Goal: Contribute content: Add original content to the website for others to see

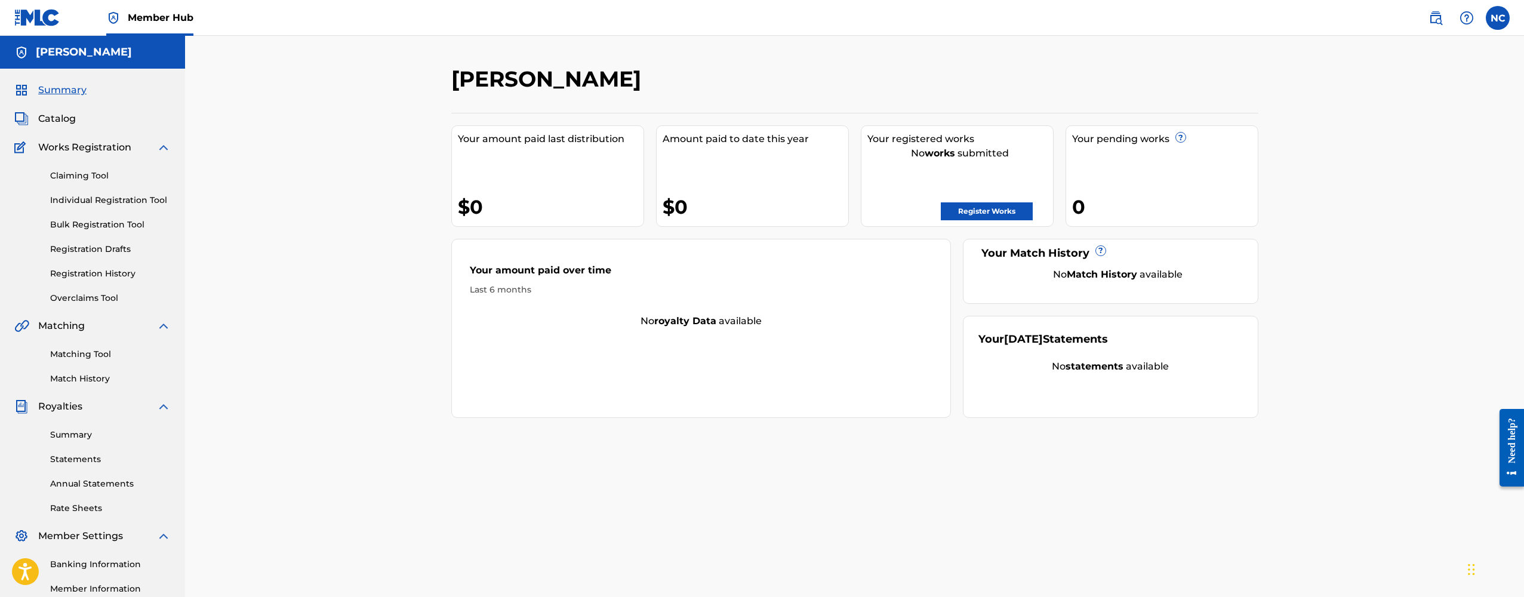
click at [97, 280] on div "Claiming Tool Individual Registration Tool Bulk Registration Tool Registration …" at bounding box center [92, 230] width 156 height 150
click at [95, 272] on link "Registration History" at bounding box center [110, 273] width 121 height 13
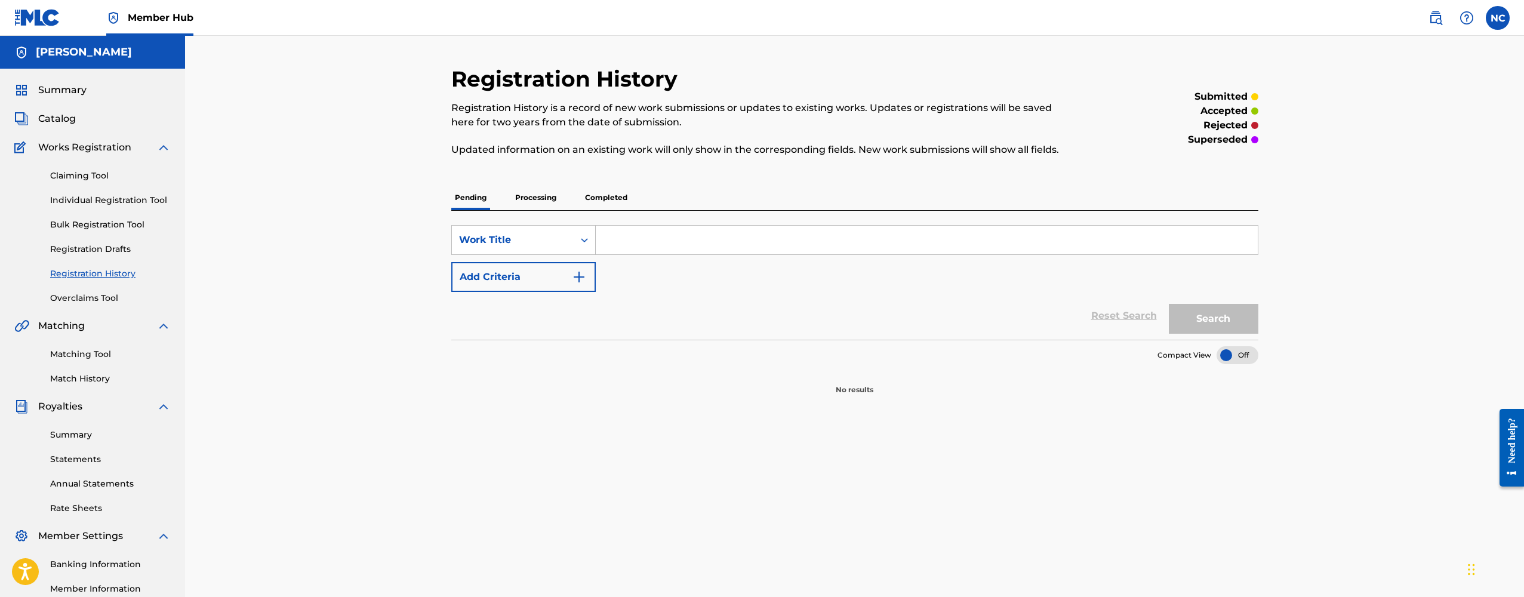
click at [535, 195] on p "Processing" at bounding box center [536, 197] width 48 height 25
click at [602, 196] on p "Completed" at bounding box center [606, 197] width 50 height 25
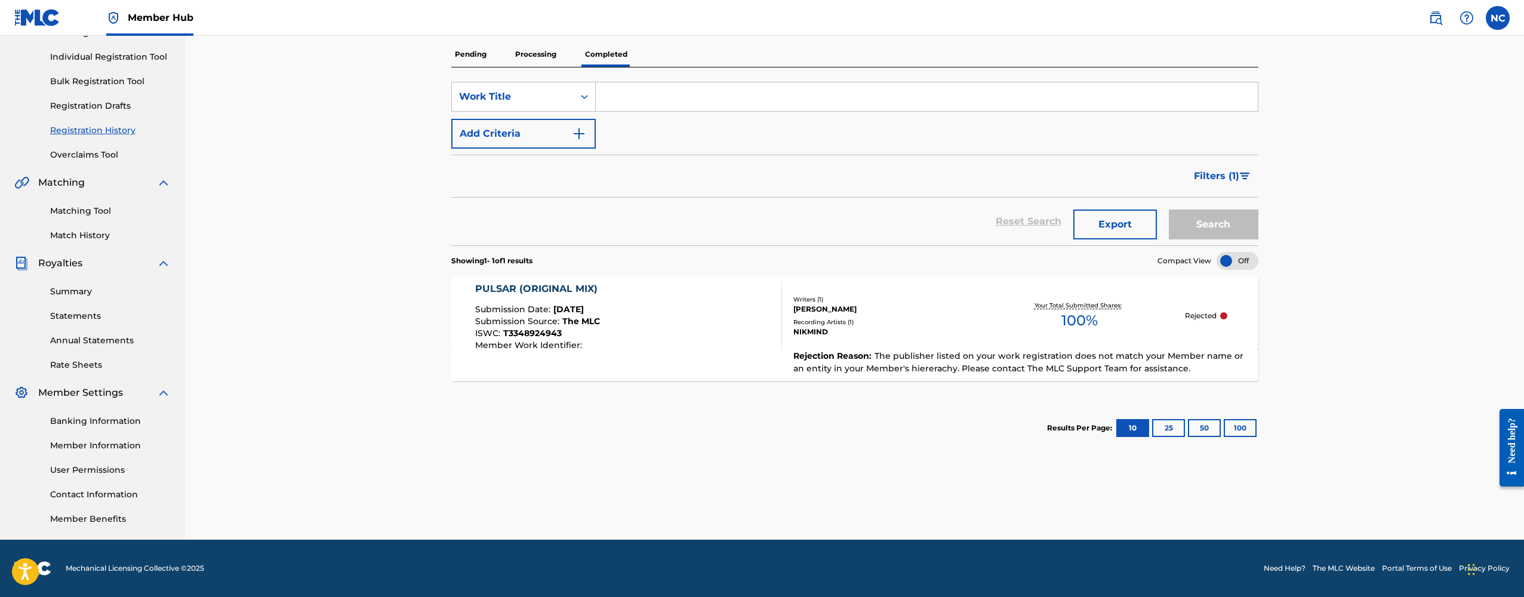
scroll to position [143, 0]
click at [1235, 258] on div at bounding box center [1238, 261] width 42 height 18
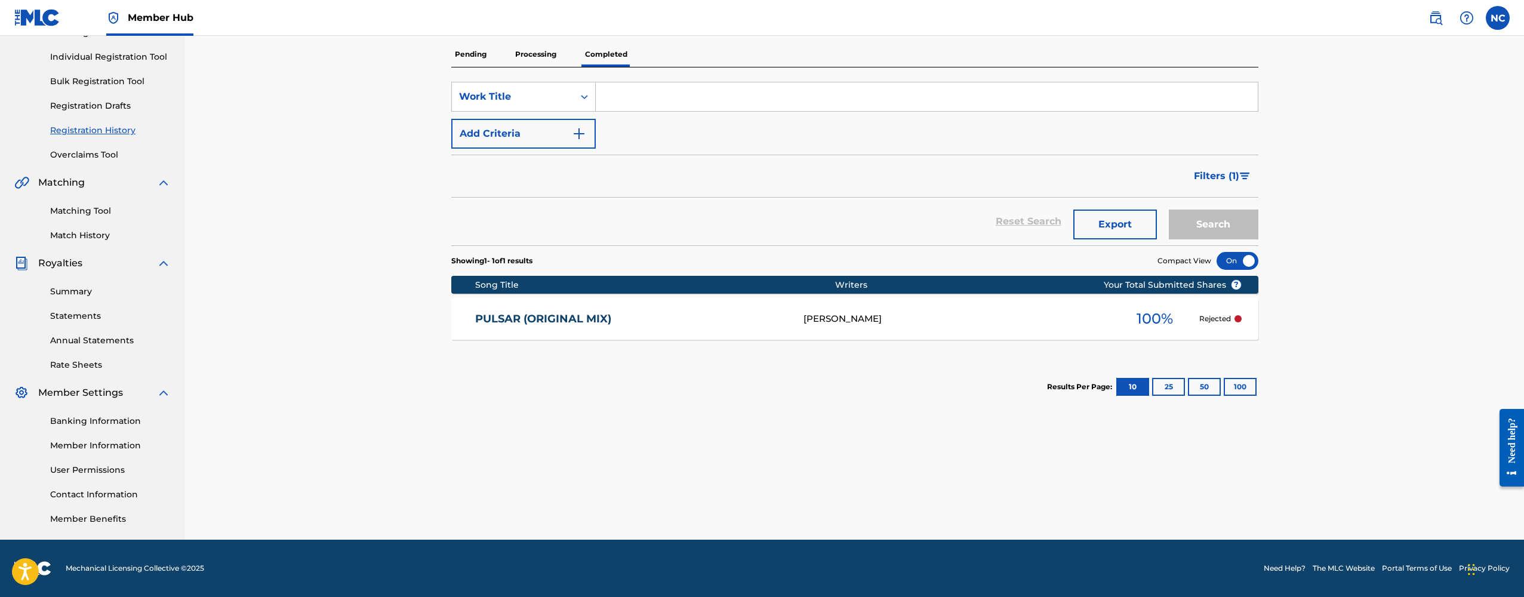
click at [1238, 258] on div at bounding box center [1238, 261] width 42 height 18
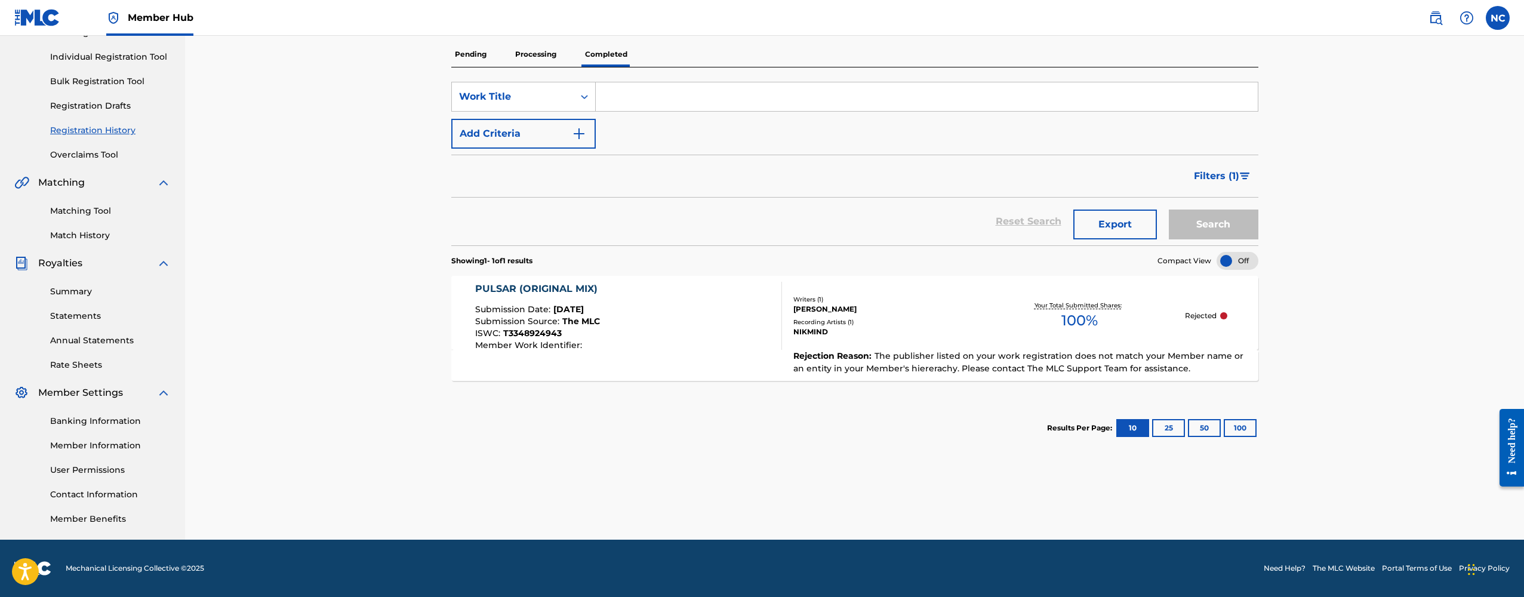
click at [1510, 447] on div "Need help?" at bounding box center [1512, 439] width 16 height 45
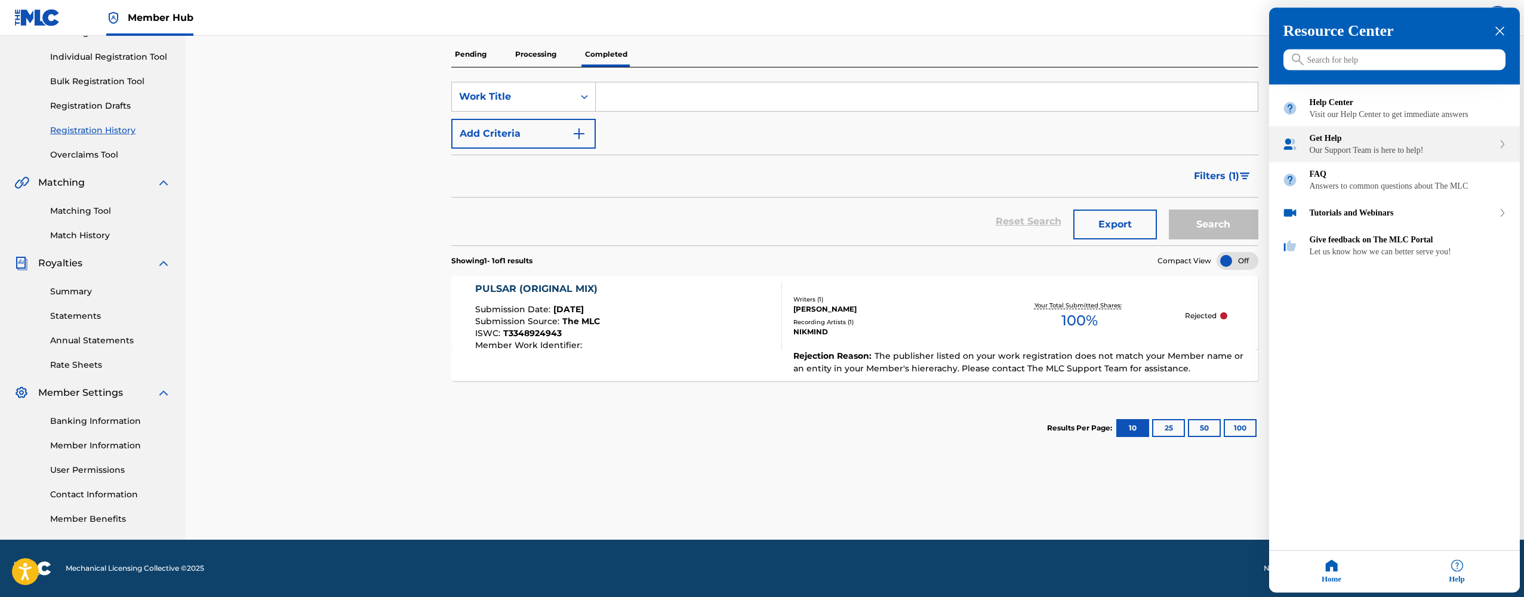
click at [1343, 155] on div "Our Support Team is here to help!" at bounding box center [1402, 151] width 184 height 10
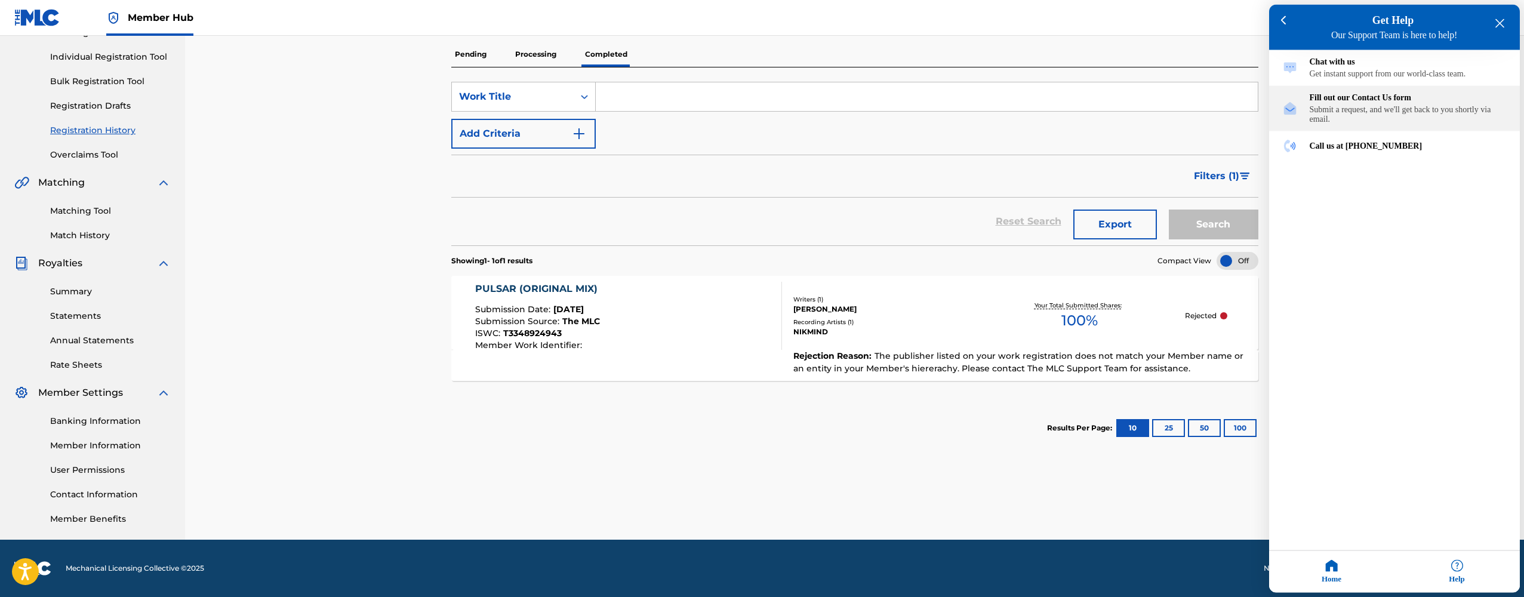
click at [1338, 100] on div "Fill out our Contact Us form" at bounding box center [1408, 98] width 197 height 10
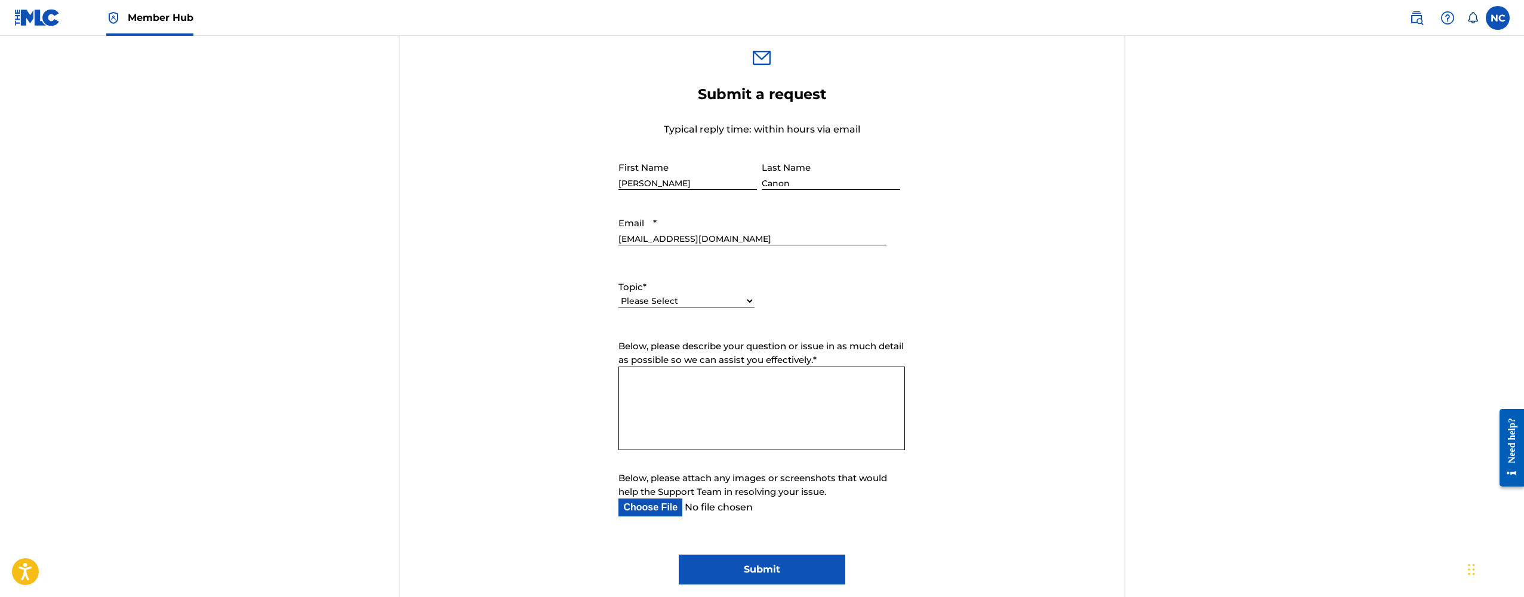
scroll to position [398, 0]
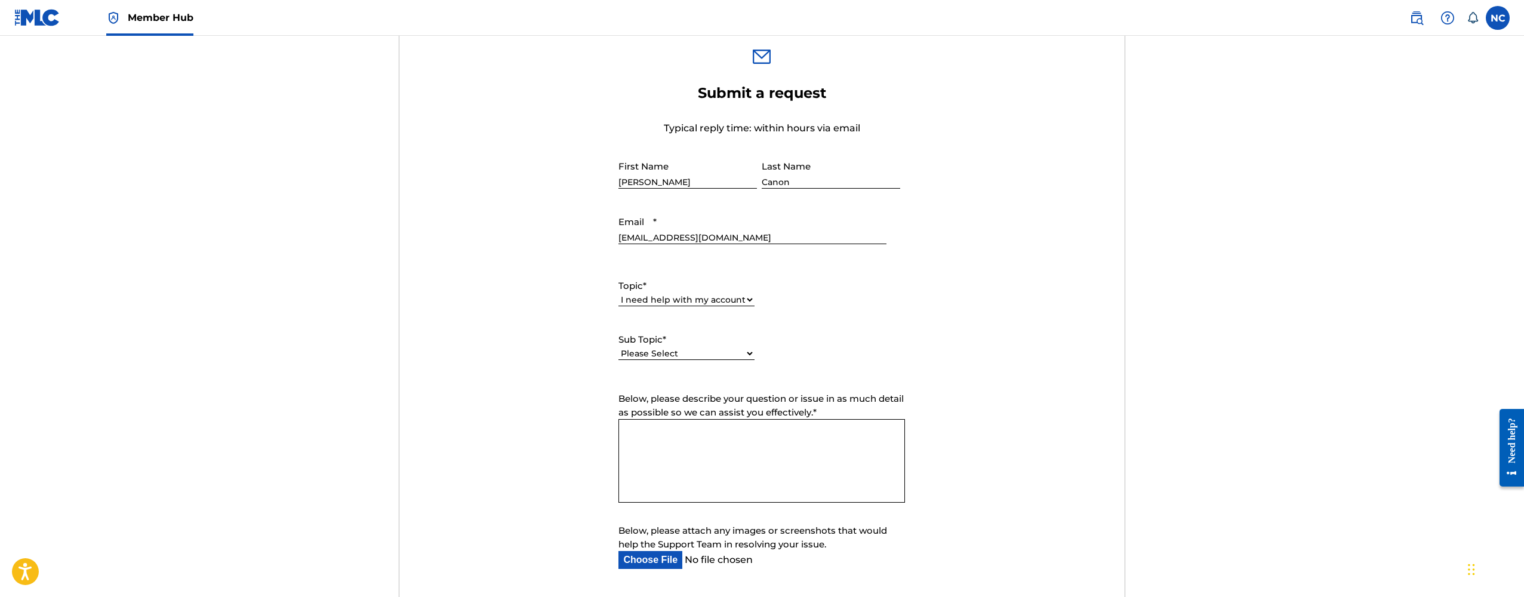
click at [658, 425] on textarea "Below, please describe your question or issue in as much detail as possible so …" at bounding box center [761, 461] width 287 height 84
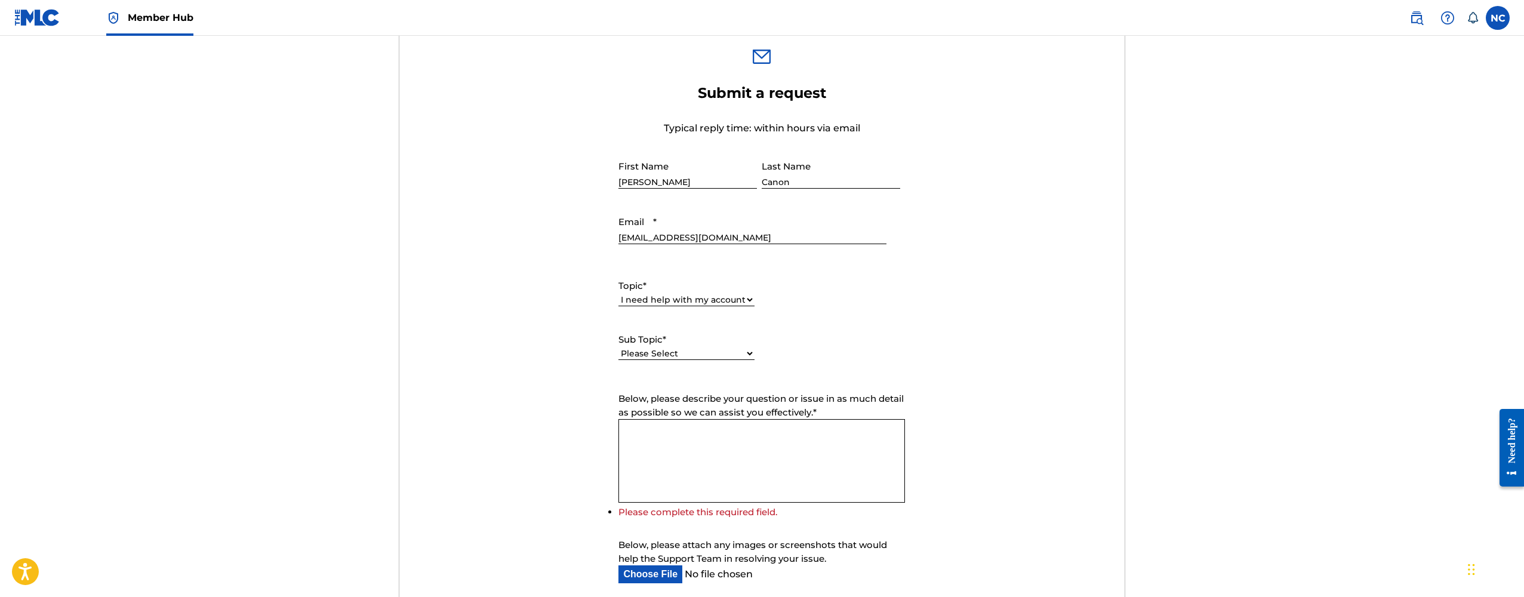
click at [664, 356] on select "Please Select I need help with my user account I can't log in to my user accoun…" at bounding box center [686, 353] width 136 height 13
click at [654, 303] on select "Please Select I need help with my account I need help with managing my catalog …" at bounding box center [686, 300] width 136 height 13
select select "I need help with managing my catalog"
click at [653, 344] on label "Sub Topic *" at bounding box center [686, 340] width 136 height 14
click at [653, 347] on select "Please Select I need help with CWR I need help registering my work(s) in The ML…" at bounding box center [686, 353] width 136 height 13
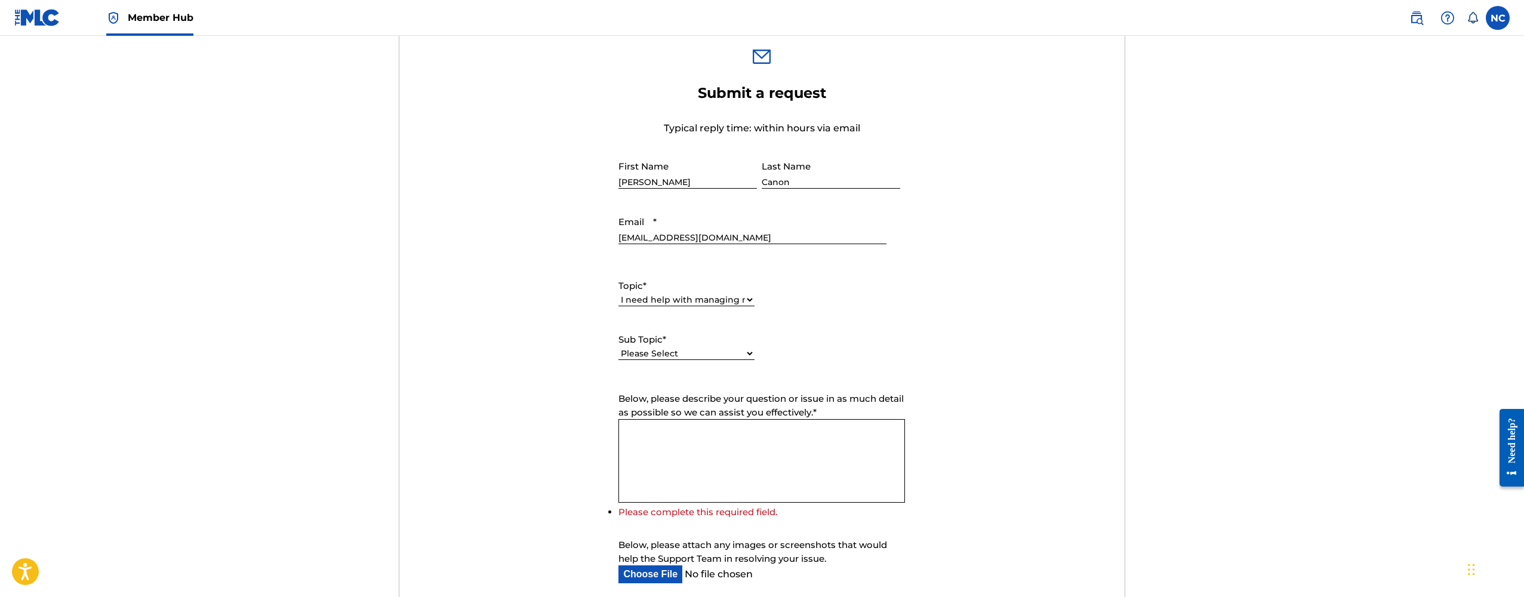
click at [653, 352] on select "Please Select I need help with CWR I need help registering my work(s) in The ML…" at bounding box center [686, 353] width 136 height 13
select select "I need help with the Matching Tool"
click at [680, 435] on textarea "Below, please describe your question or issue in as much detail as possible so …" at bounding box center [761, 461] width 287 height 84
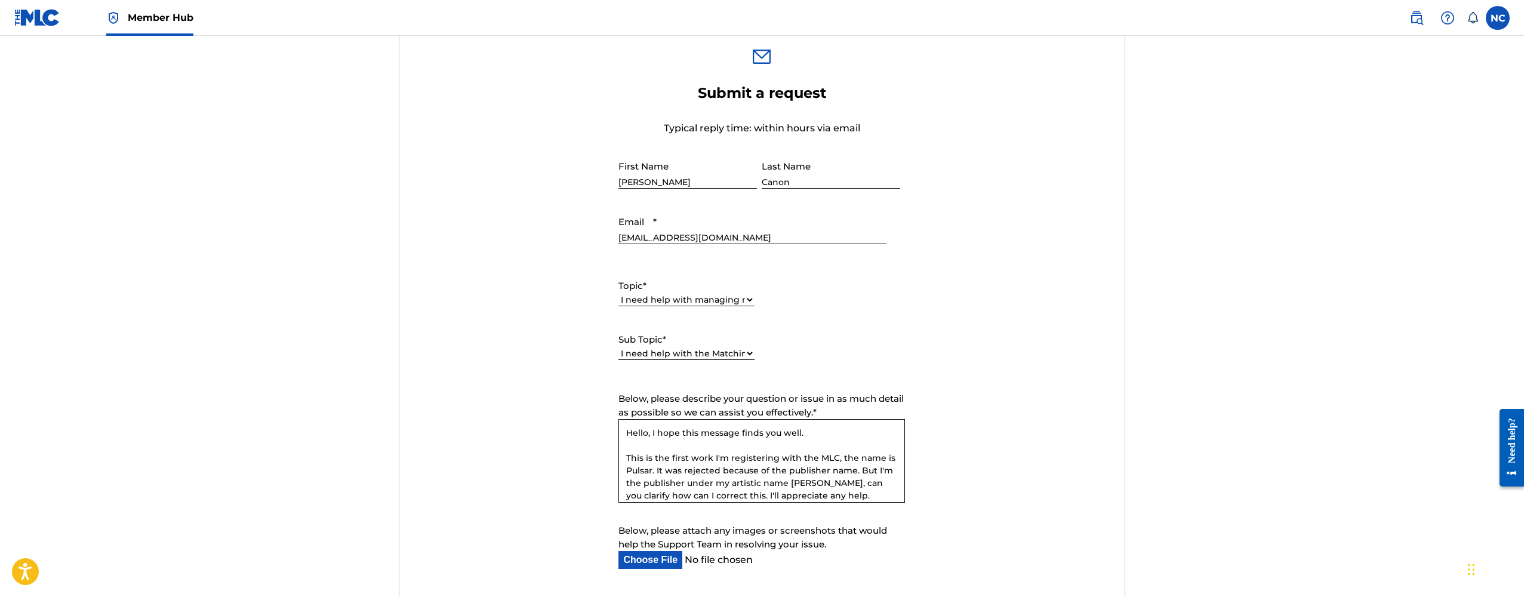
click at [827, 484] on textarea "Hello, I hope this message finds you well. This is the first work I'm registeri…" at bounding box center [761, 461] width 287 height 84
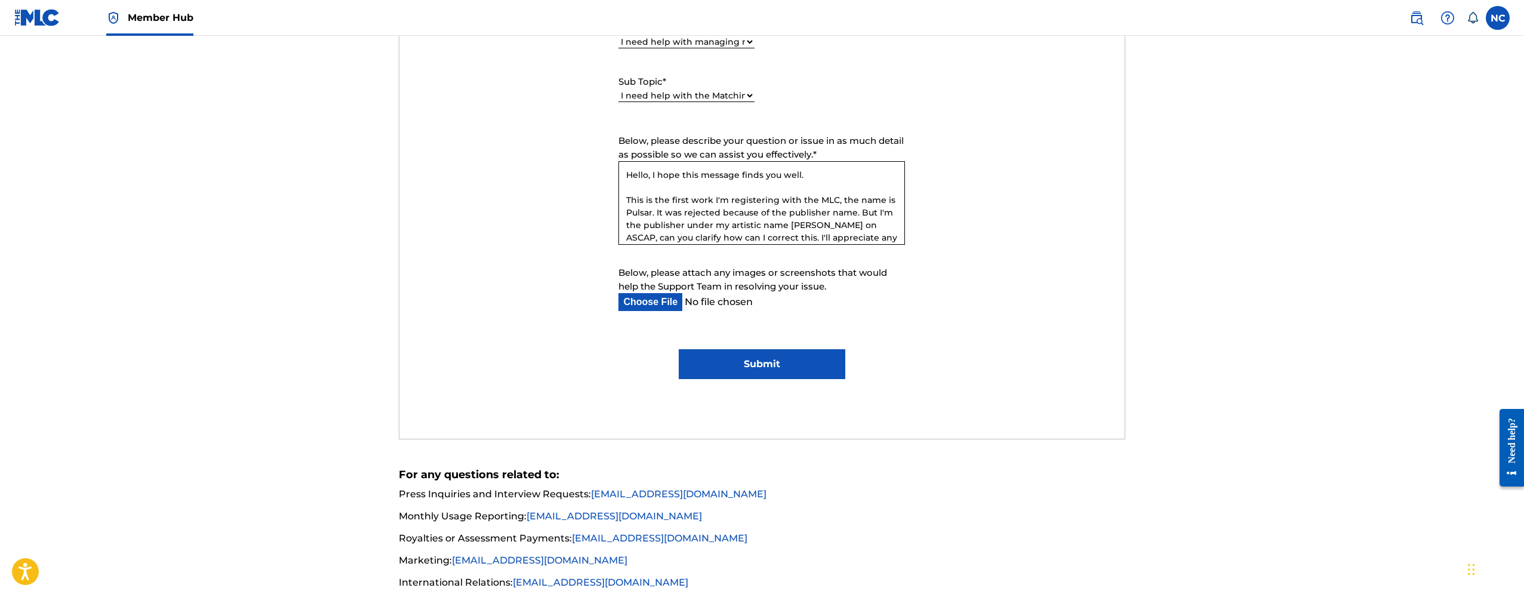
scroll to position [665, 0]
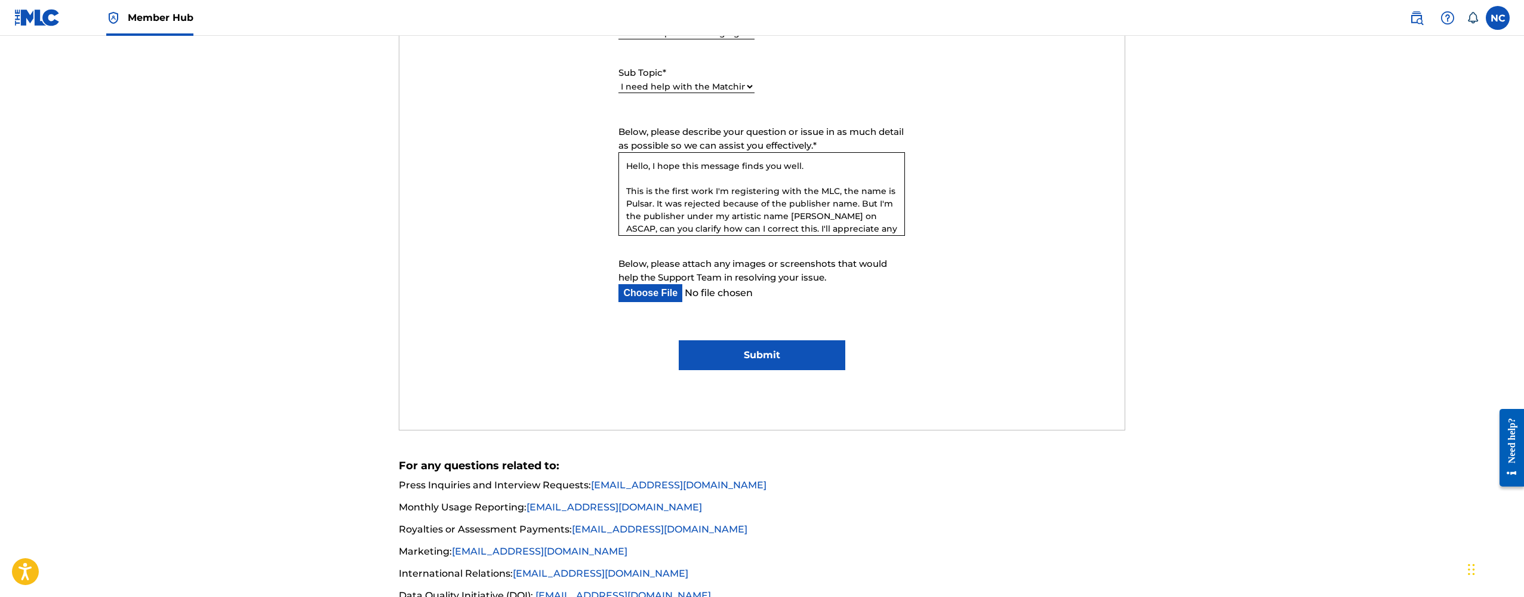
type textarea "Hello, I hope this message finds you well. This is the first work I'm registeri…"
click at [789, 350] on input "Submit" at bounding box center [762, 355] width 167 height 30
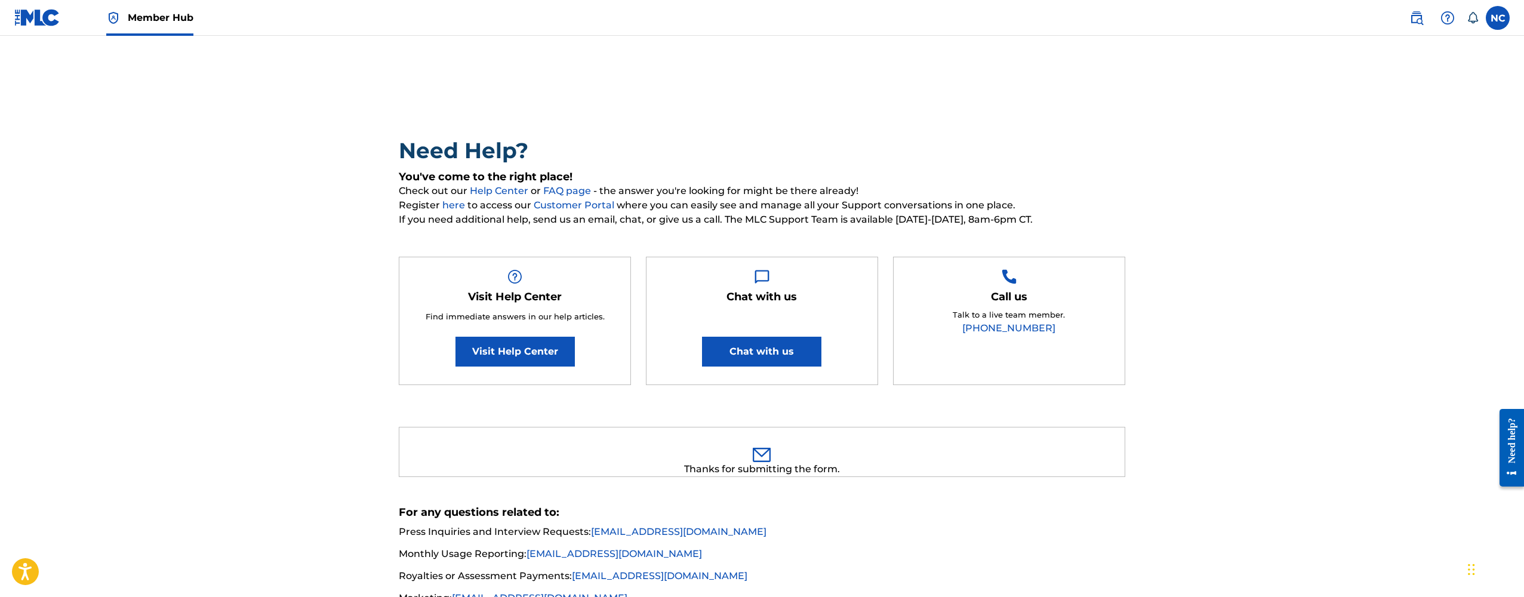
scroll to position [0, 0]
click at [33, 21] on img at bounding box center [37, 17] width 46 height 17
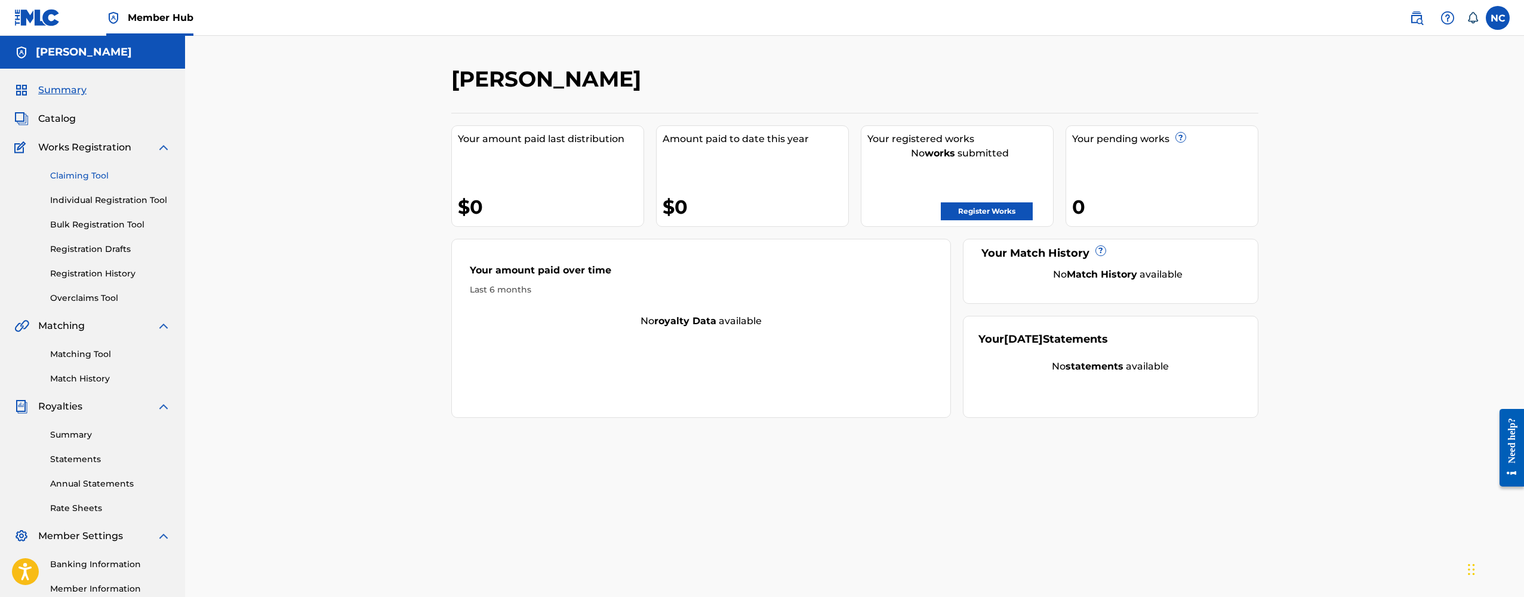
click at [83, 172] on link "Claiming Tool" at bounding box center [110, 176] width 121 height 13
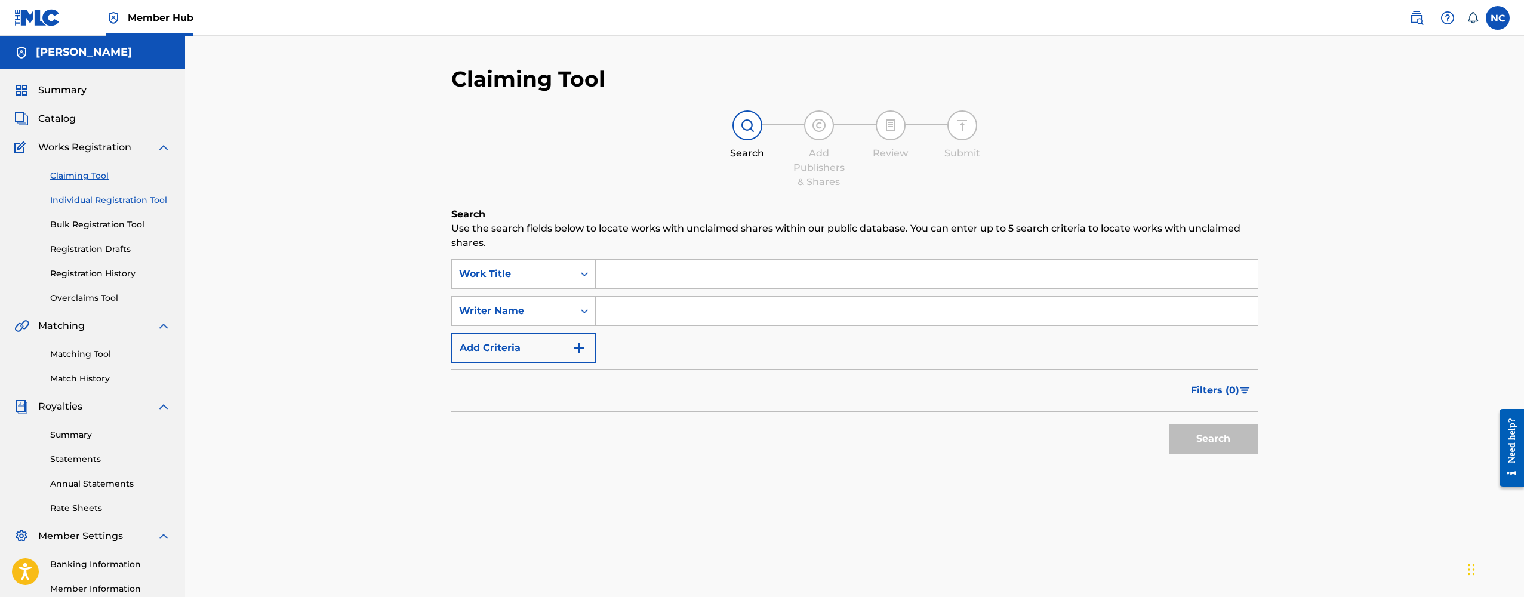
click at [90, 200] on link "Individual Registration Tool" at bounding box center [110, 200] width 121 height 13
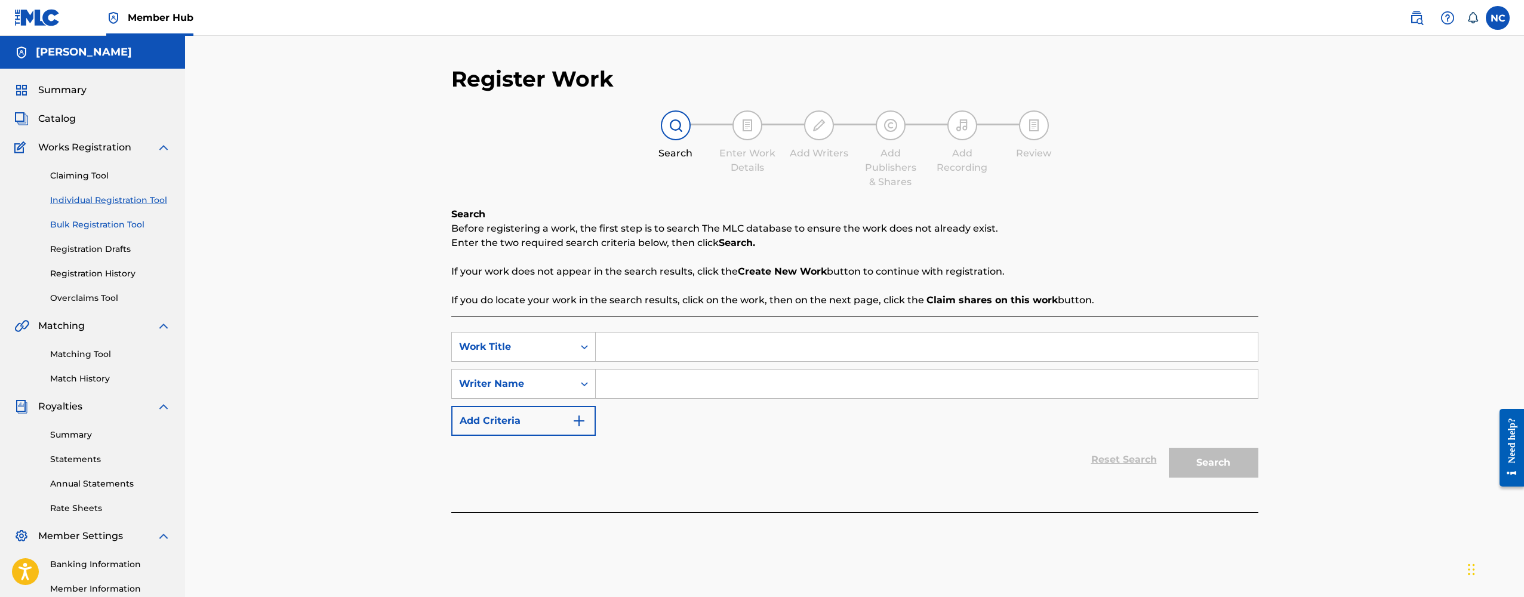
click at [104, 227] on link "Bulk Registration Tool" at bounding box center [110, 224] width 121 height 13
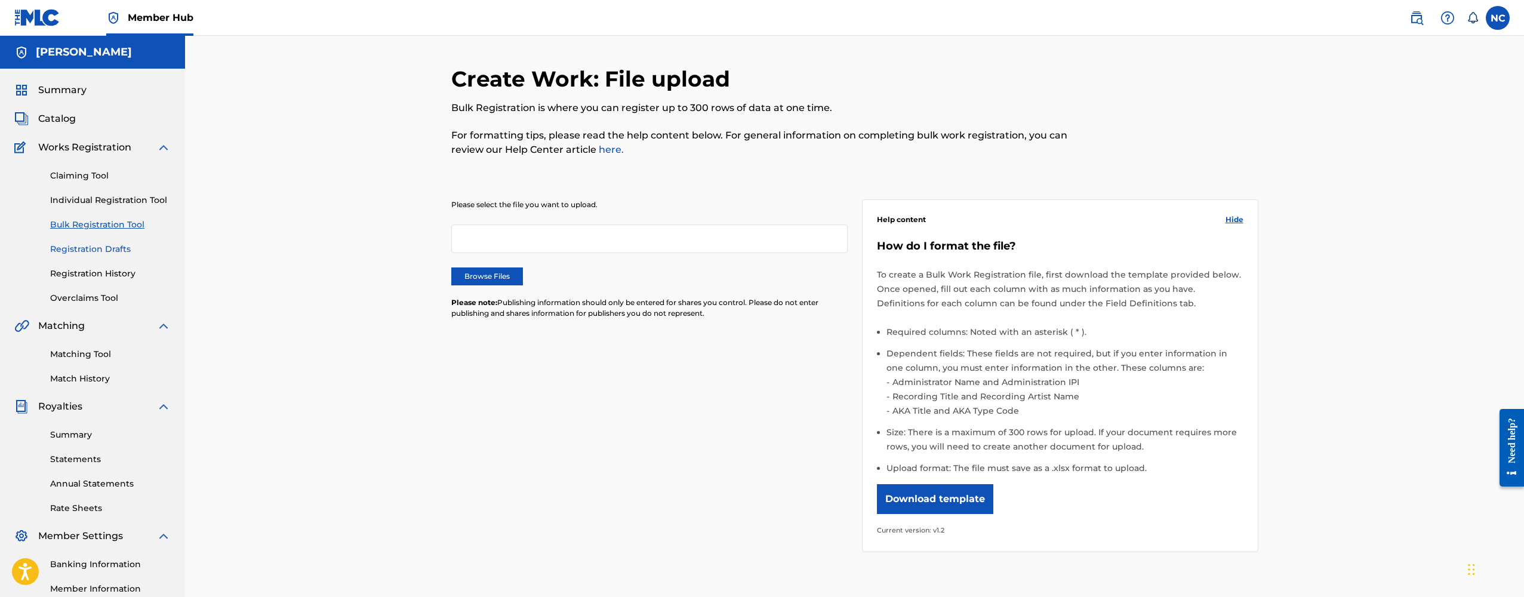
click at [100, 253] on link "Registration Drafts" at bounding box center [110, 249] width 121 height 13
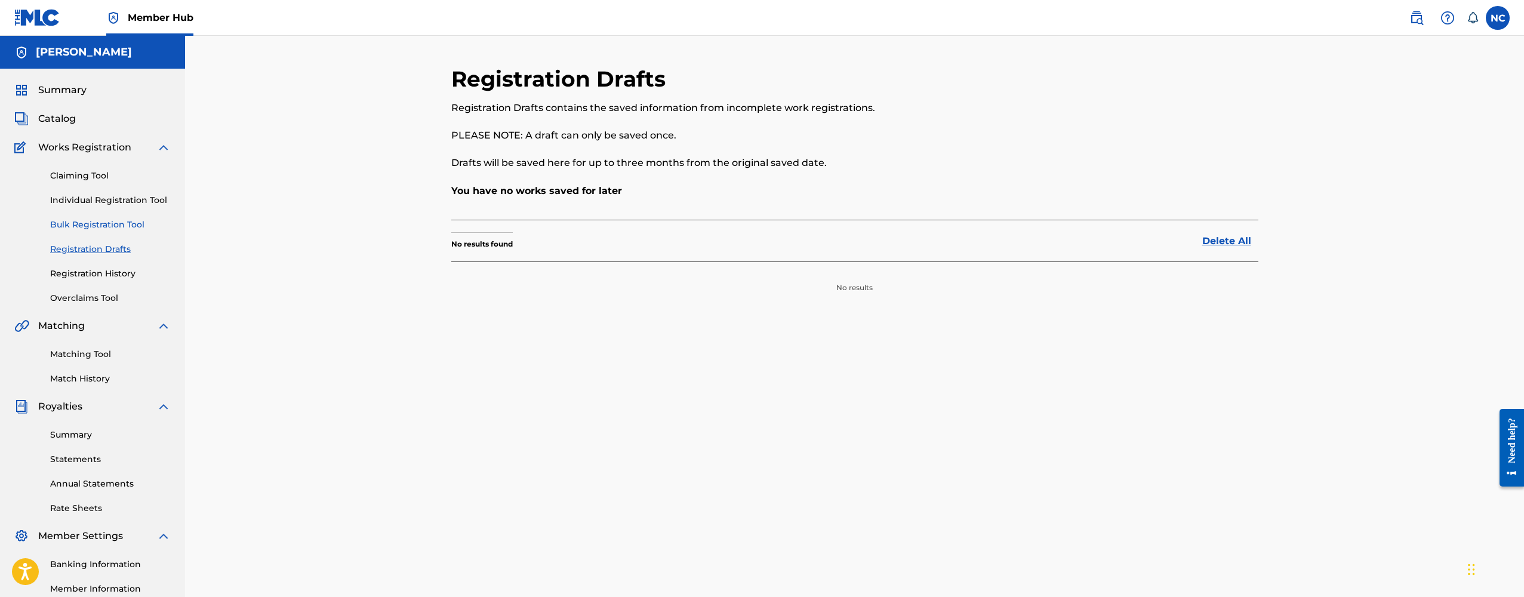
click at [95, 225] on link "Bulk Registration Tool" at bounding box center [110, 224] width 121 height 13
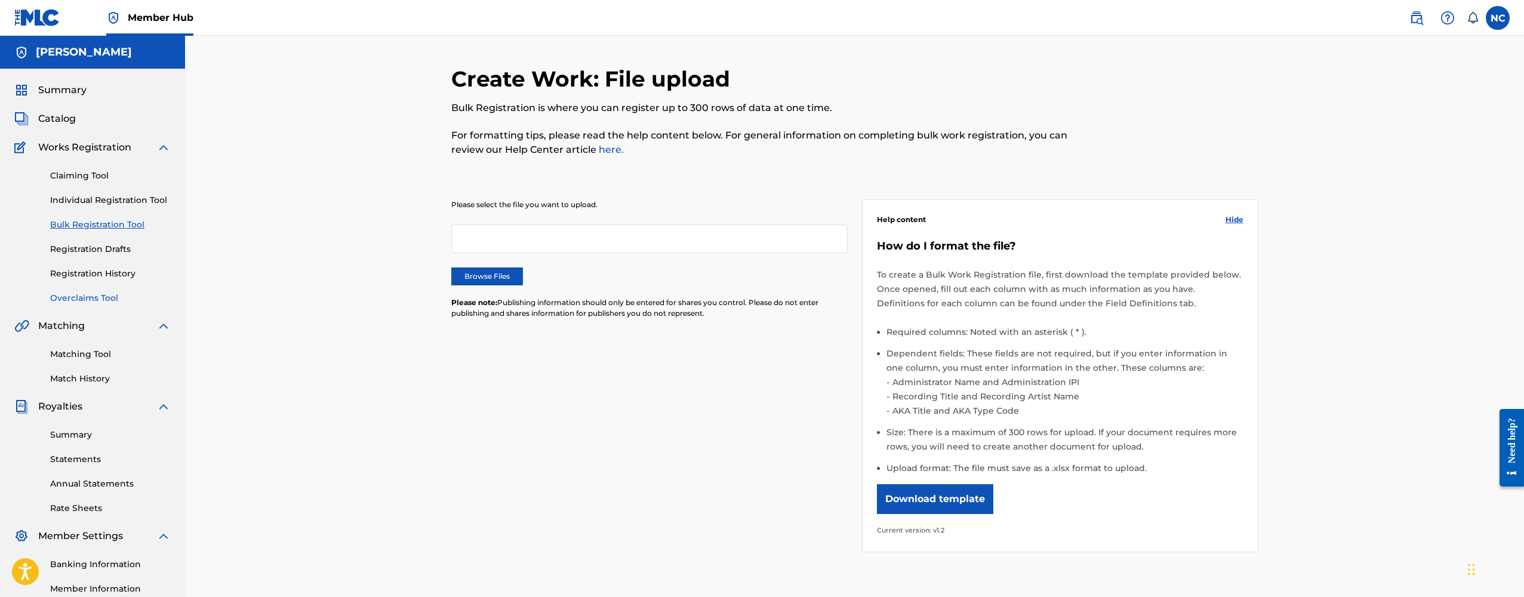
click at [79, 301] on link "Overclaims Tool" at bounding box center [110, 298] width 121 height 13
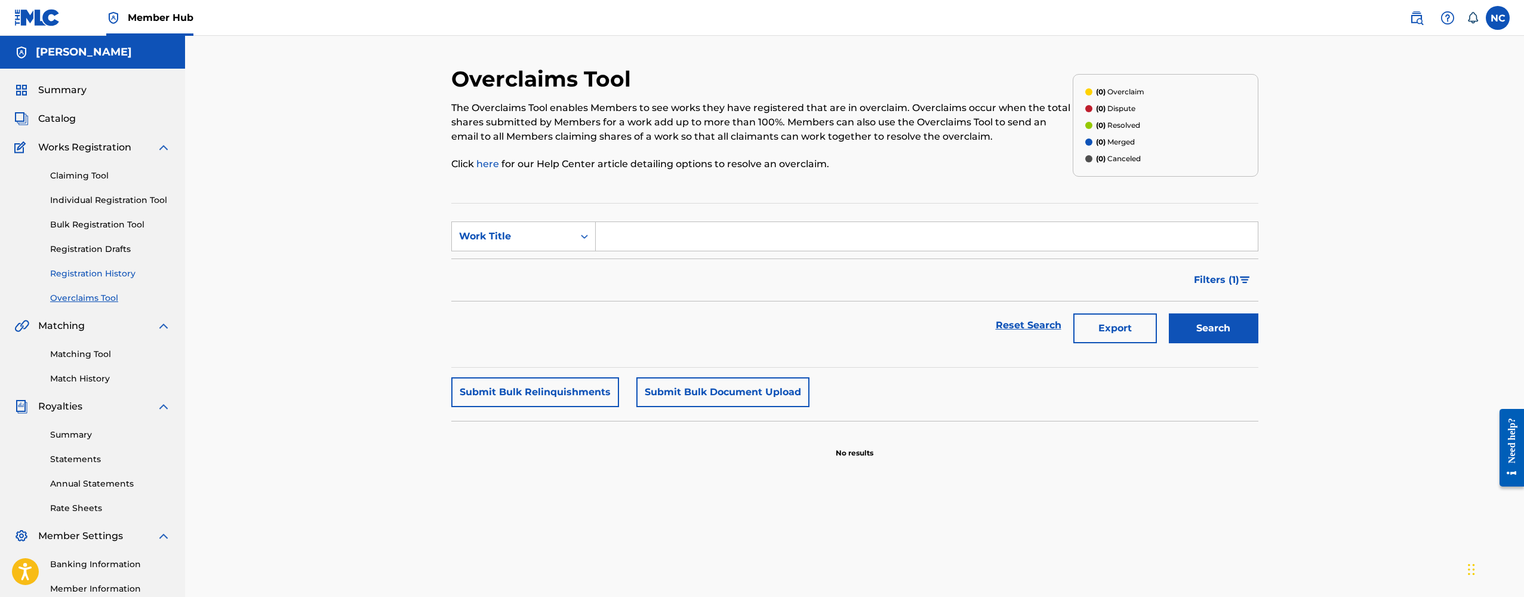
click at [89, 275] on link "Registration History" at bounding box center [110, 273] width 121 height 13
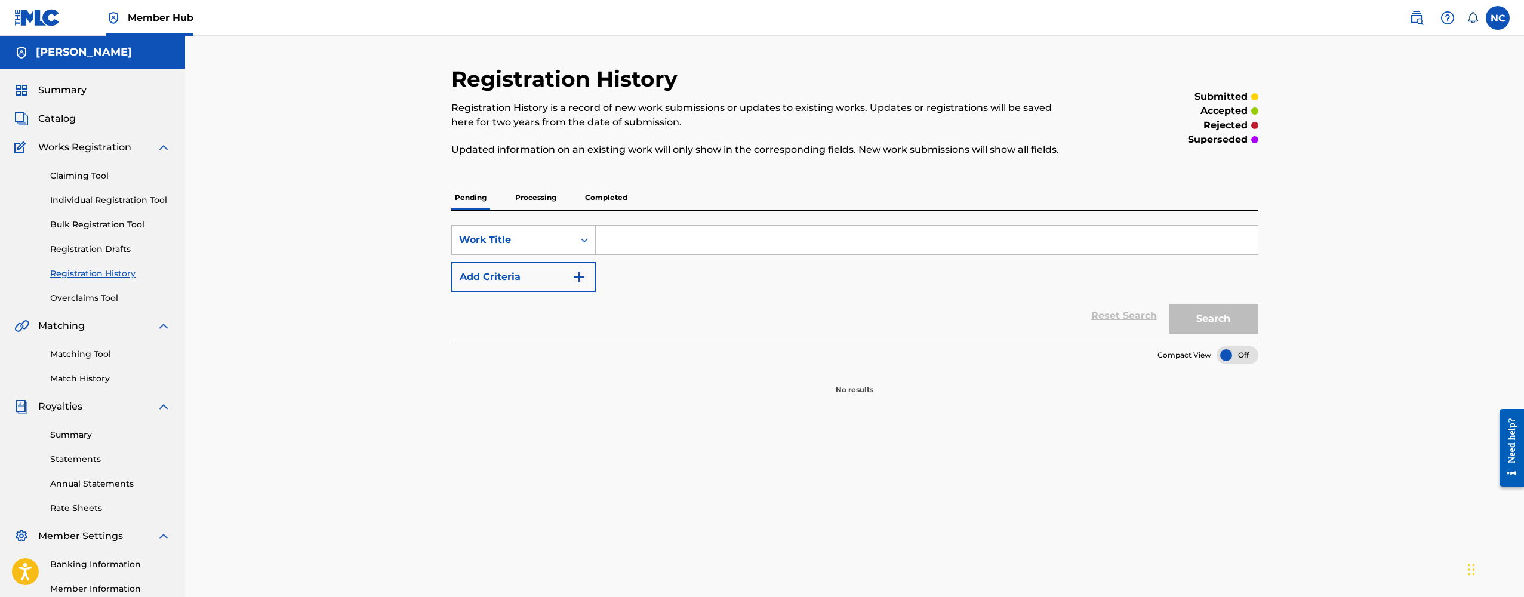
click at [605, 200] on p "Completed" at bounding box center [606, 197] width 50 height 25
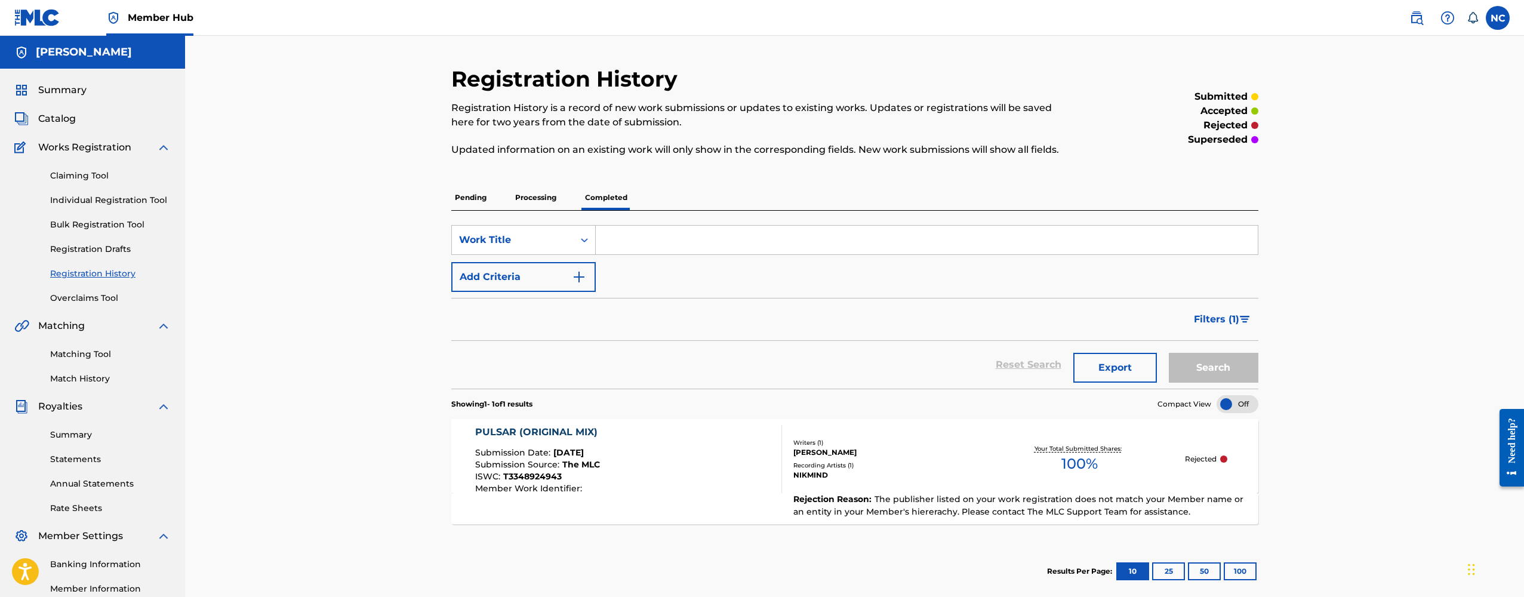
click at [504, 205] on div "Pending Processing Completed" at bounding box center [854, 197] width 807 height 25
click at [524, 200] on p "Processing" at bounding box center [536, 197] width 48 height 25
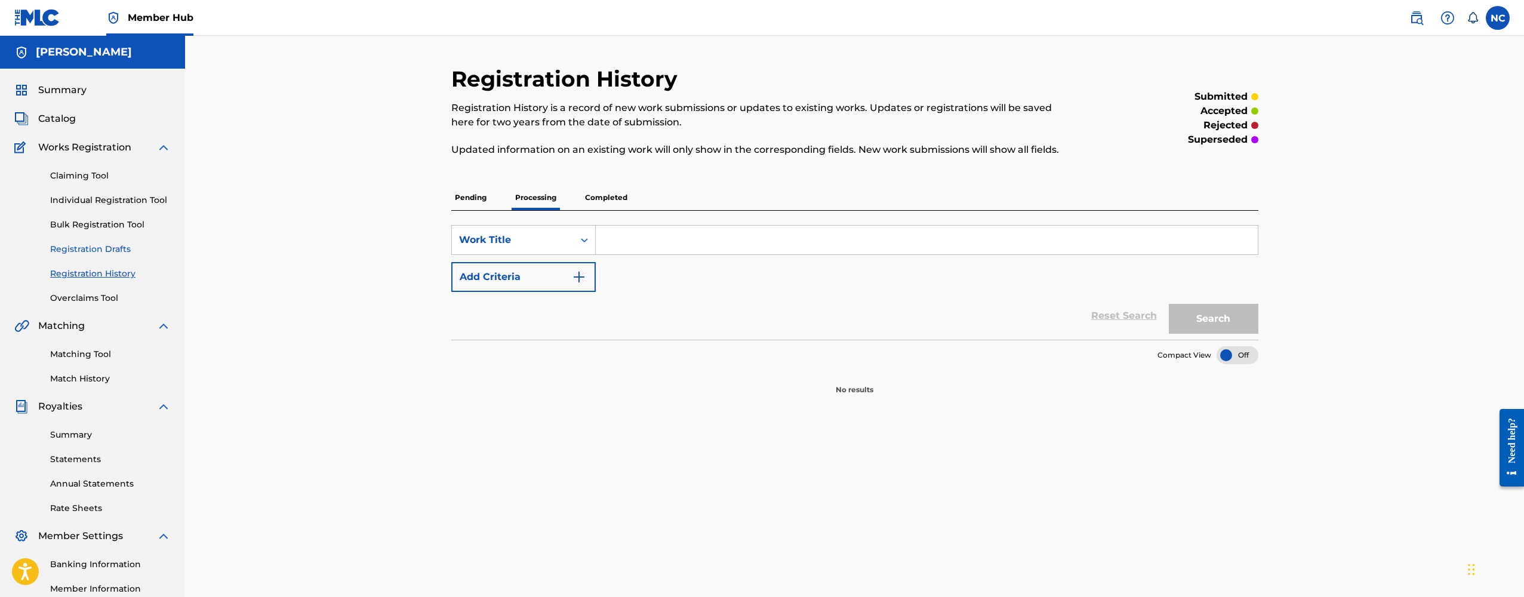
click at [93, 250] on link "Registration Drafts" at bounding box center [110, 249] width 121 height 13
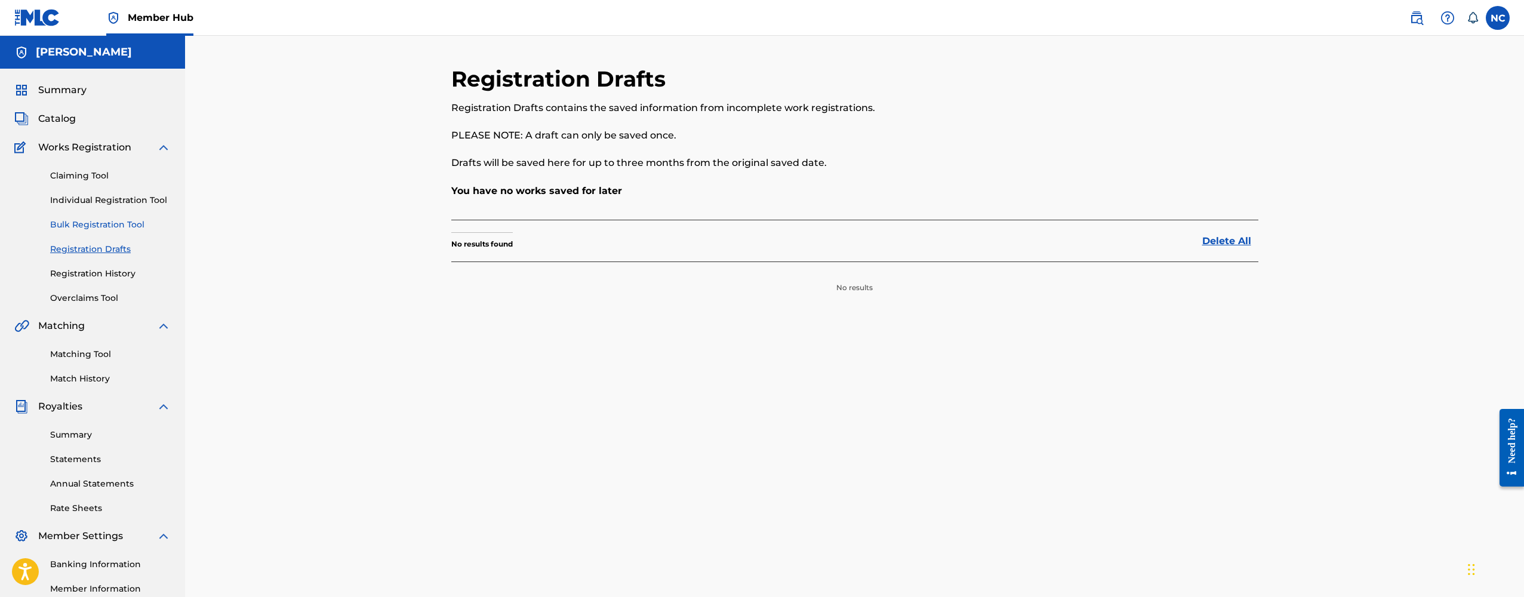
click at [95, 222] on link "Bulk Registration Tool" at bounding box center [110, 224] width 121 height 13
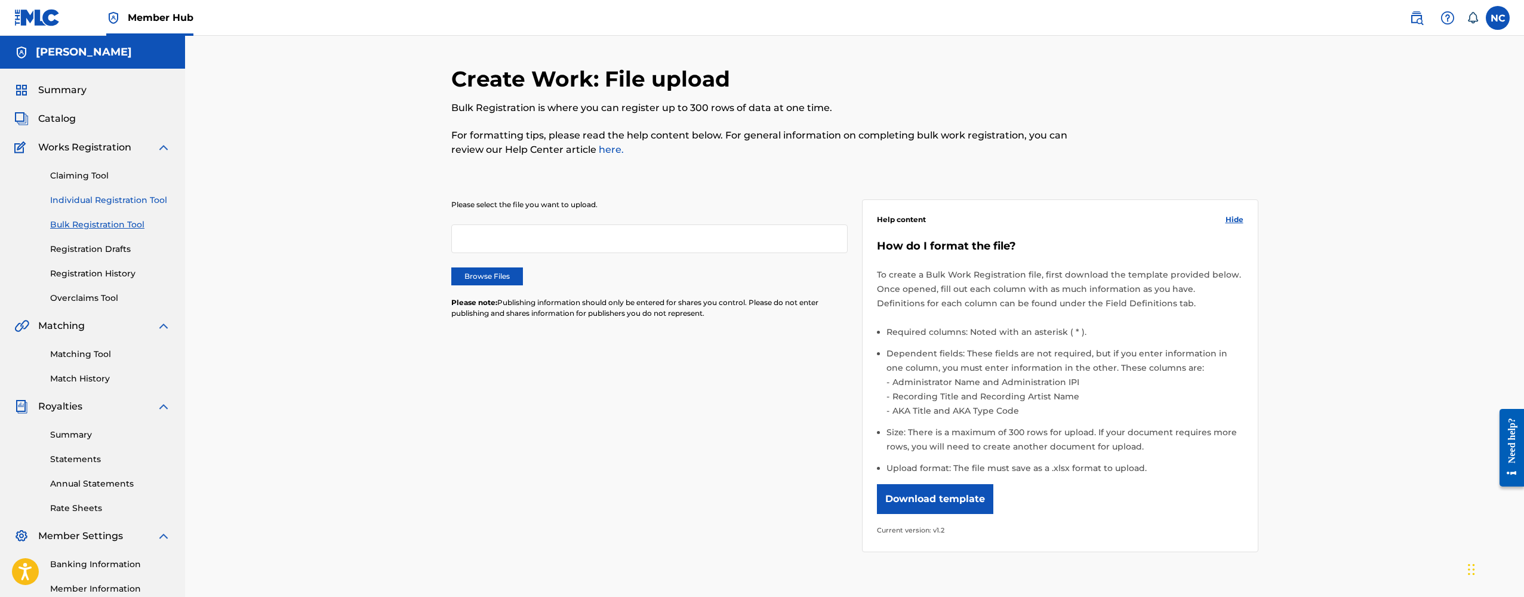
click at [93, 198] on link "Individual Registration Tool" at bounding box center [110, 200] width 121 height 13
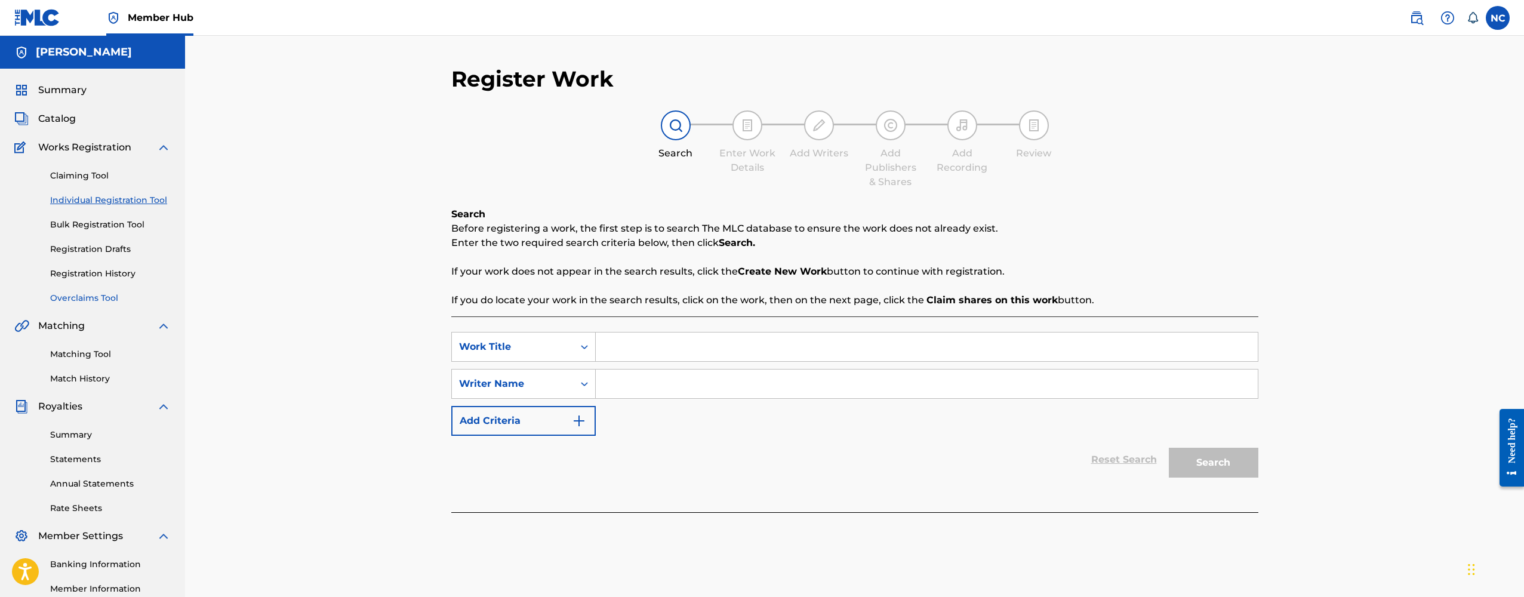
click at [90, 293] on link "Overclaims Tool" at bounding box center [110, 298] width 121 height 13
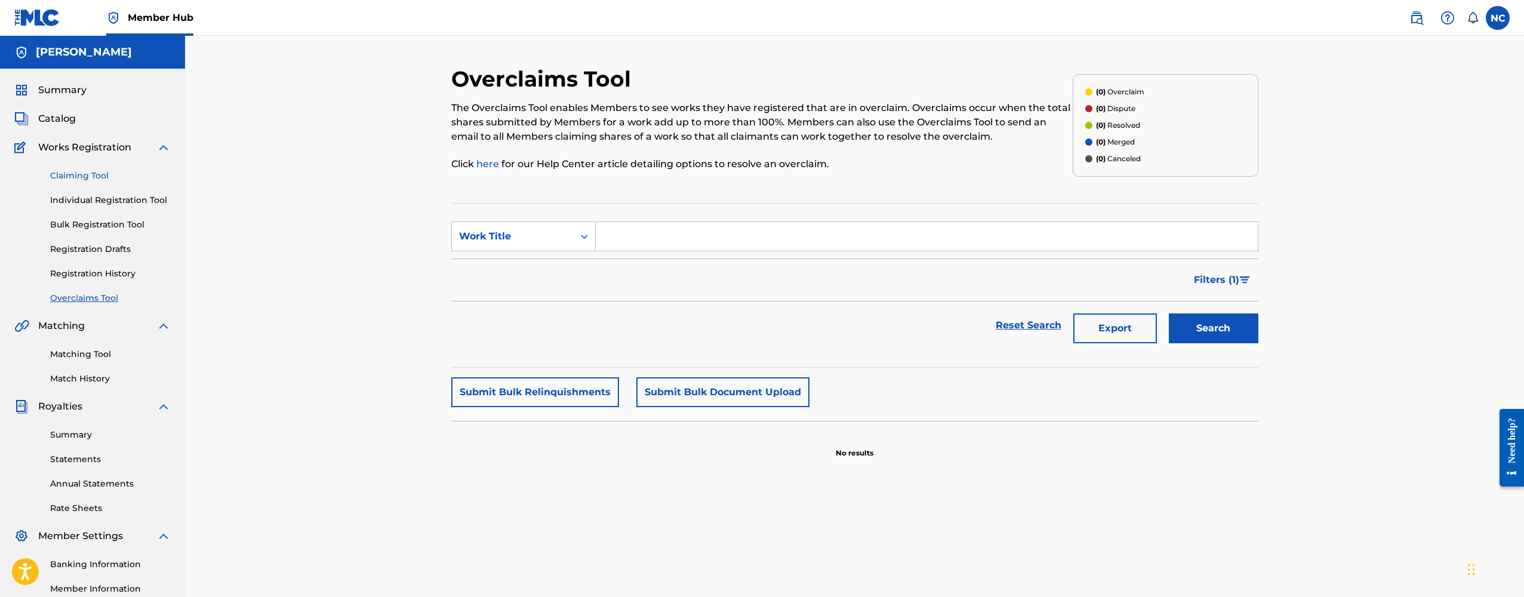
click at [79, 180] on link "Claiming Tool" at bounding box center [110, 176] width 121 height 13
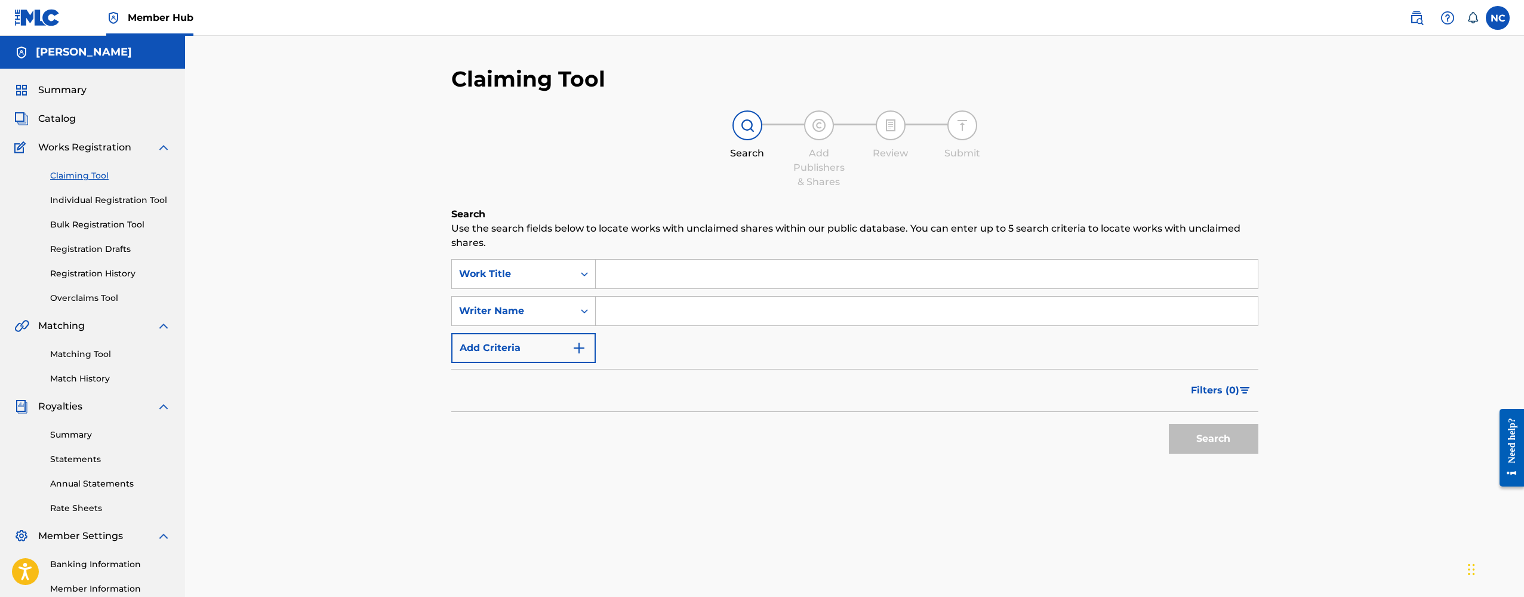
click at [627, 284] on input "Search Form" at bounding box center [927, 274] width 662 height 29
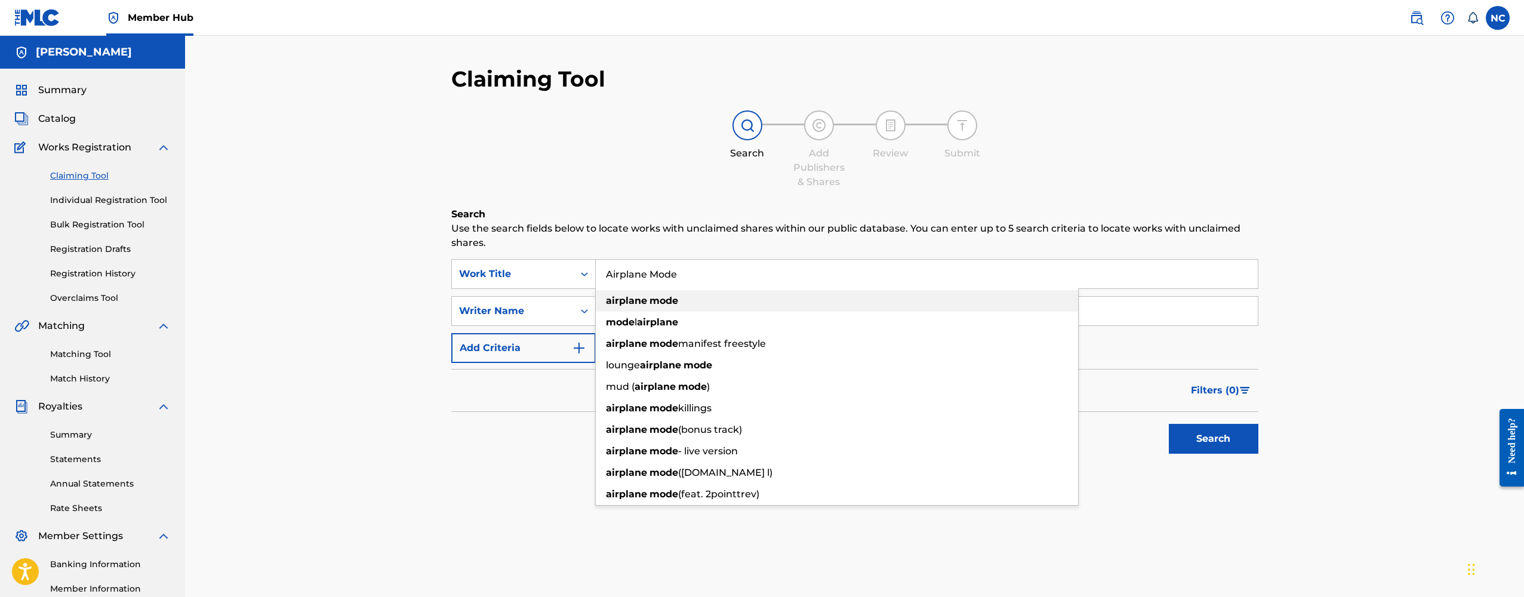
click at [614, 304] on strong "airplane" at bounding box center [626, 300] width 41 height 11
type input "airplane mode"
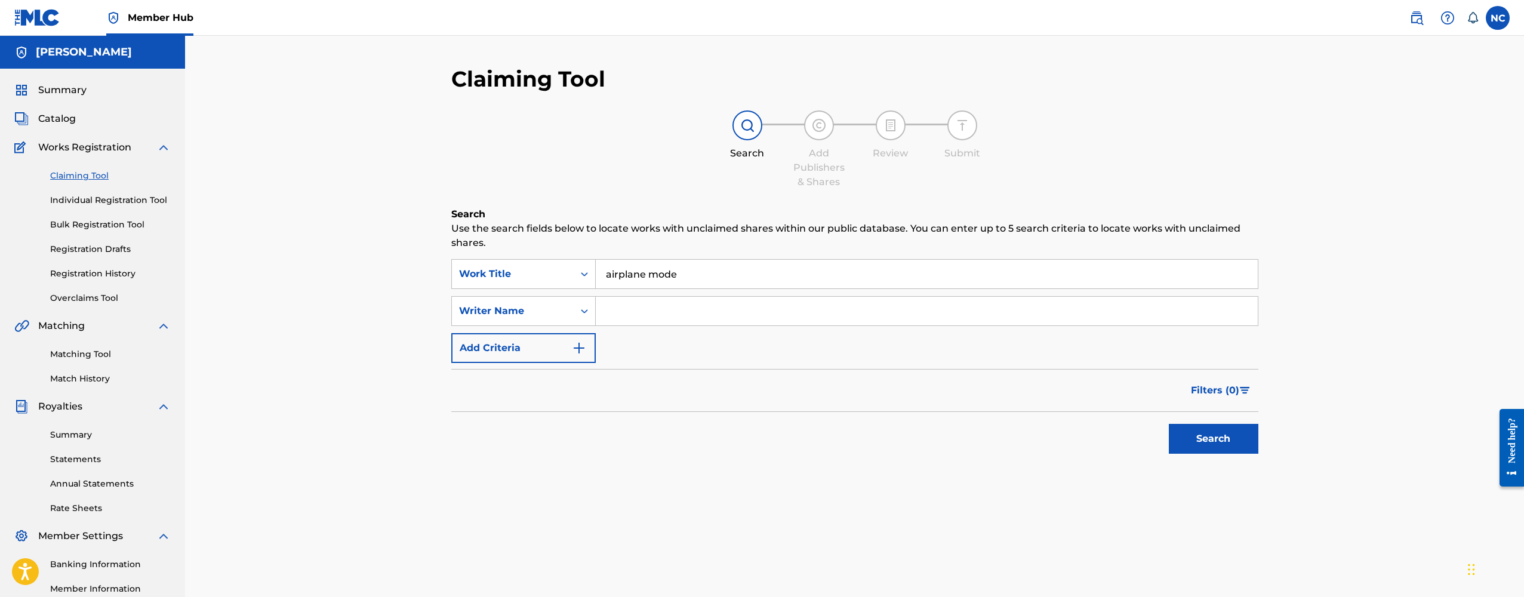
click at [629, 312] on input "Search Form" at bounding box center [927, 311] width 662 height 29
type input "[PERSON_NAME]"
click at [1202, 446] on button "Search" at bounding box center [1214, 439] width 90 height 30
click at [101, 201] on link "Individual Registration Tool" at bounding box center [110, 200] width 121 height 13
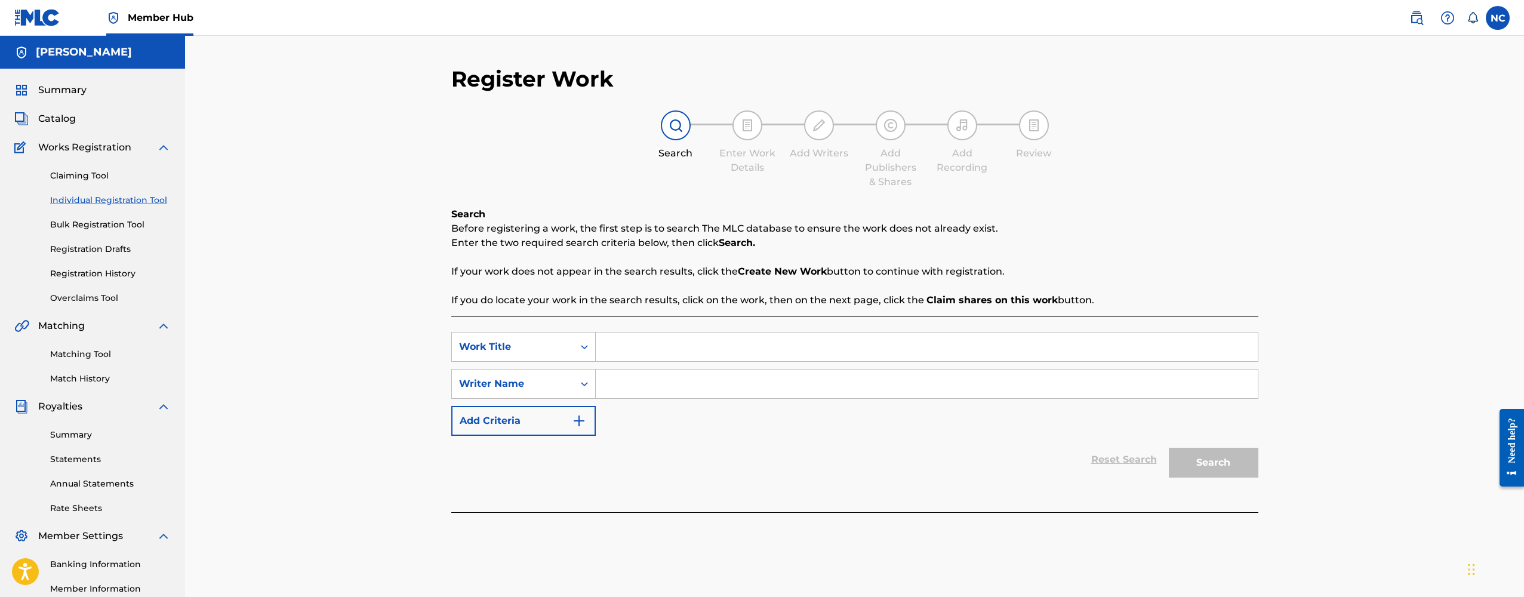
click at [642, 346] on input "Search Form" at bounding box center [927, 347] width 662 height 29
type input "Airplane Mode (Original Mix)"
click at [642, 383] on input "Search Form" at bounding box center [927, 384] width 662 height 29
type input "[PERSON_NAME]"
click at [1208, 472] on button "Search" at bounding box center [1214, 463] width 90 height 30
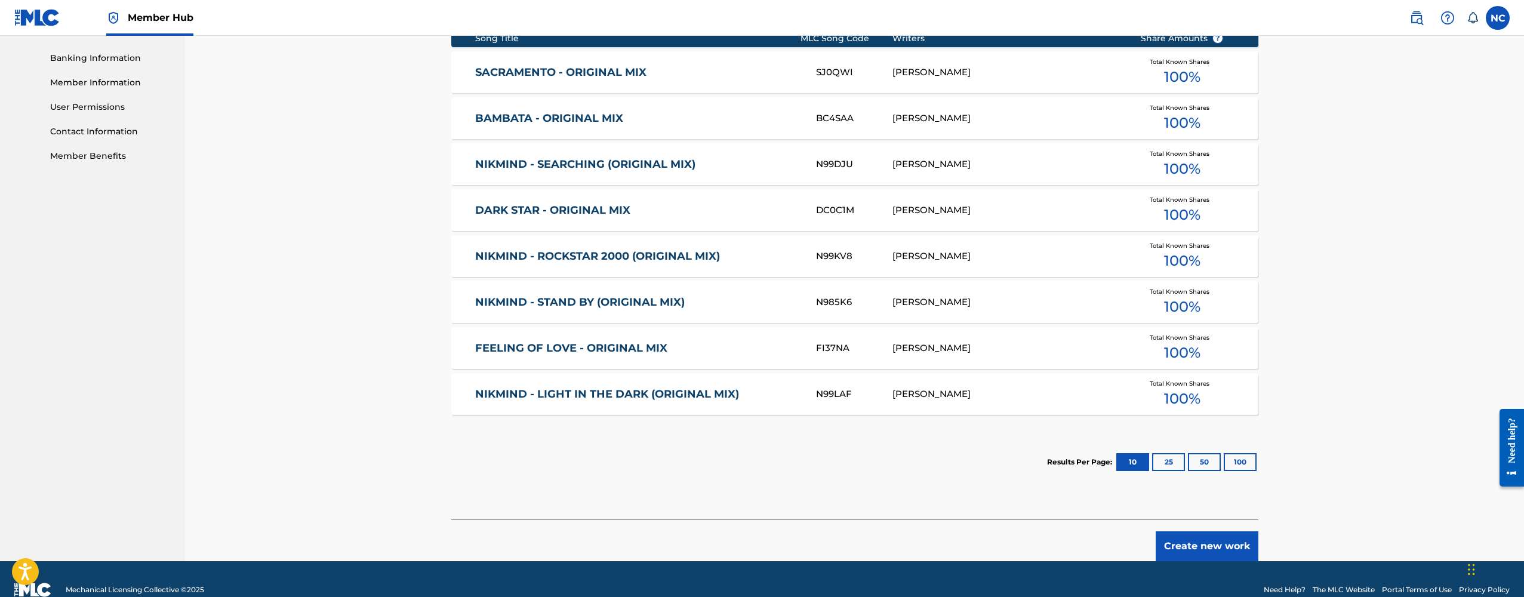
scroll to position [507, 0]
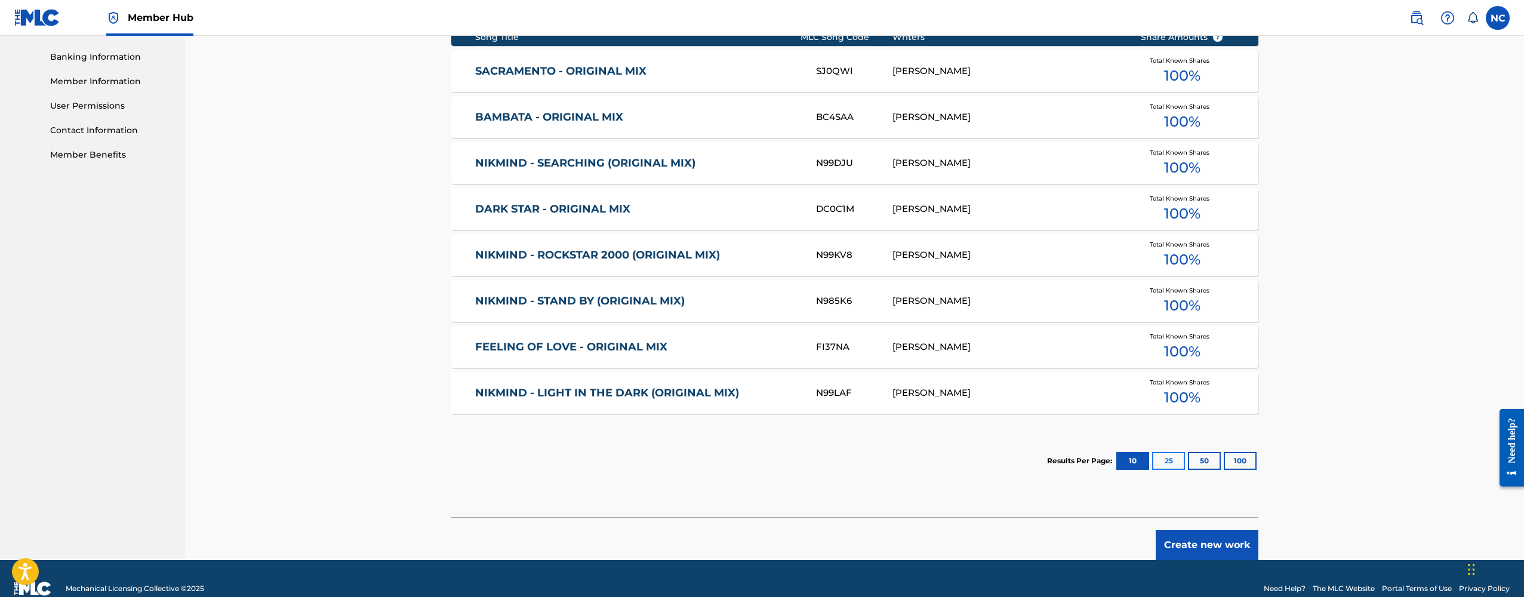
click at [1179, 464] on button "25" at bounding box center [1168, 461] width 33 height 18
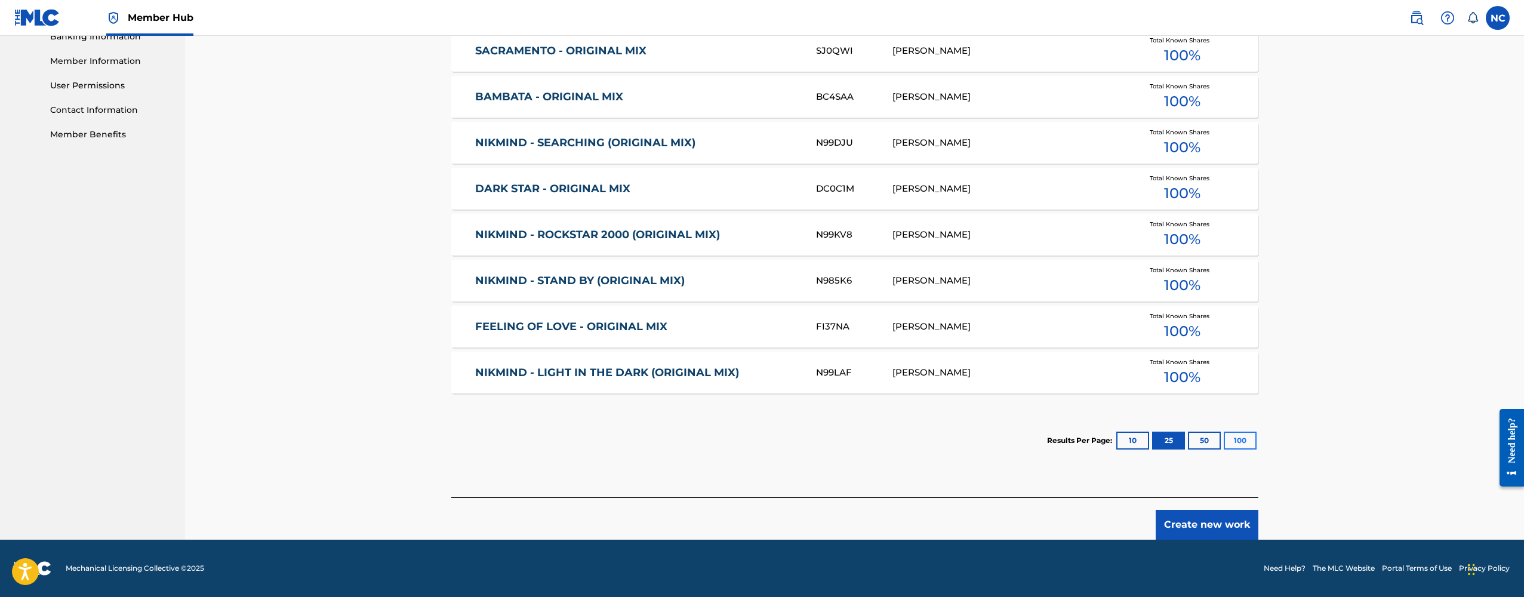
click at [1238, 445] on button "100" at bounding box center [1240, 441] width 33 height 18
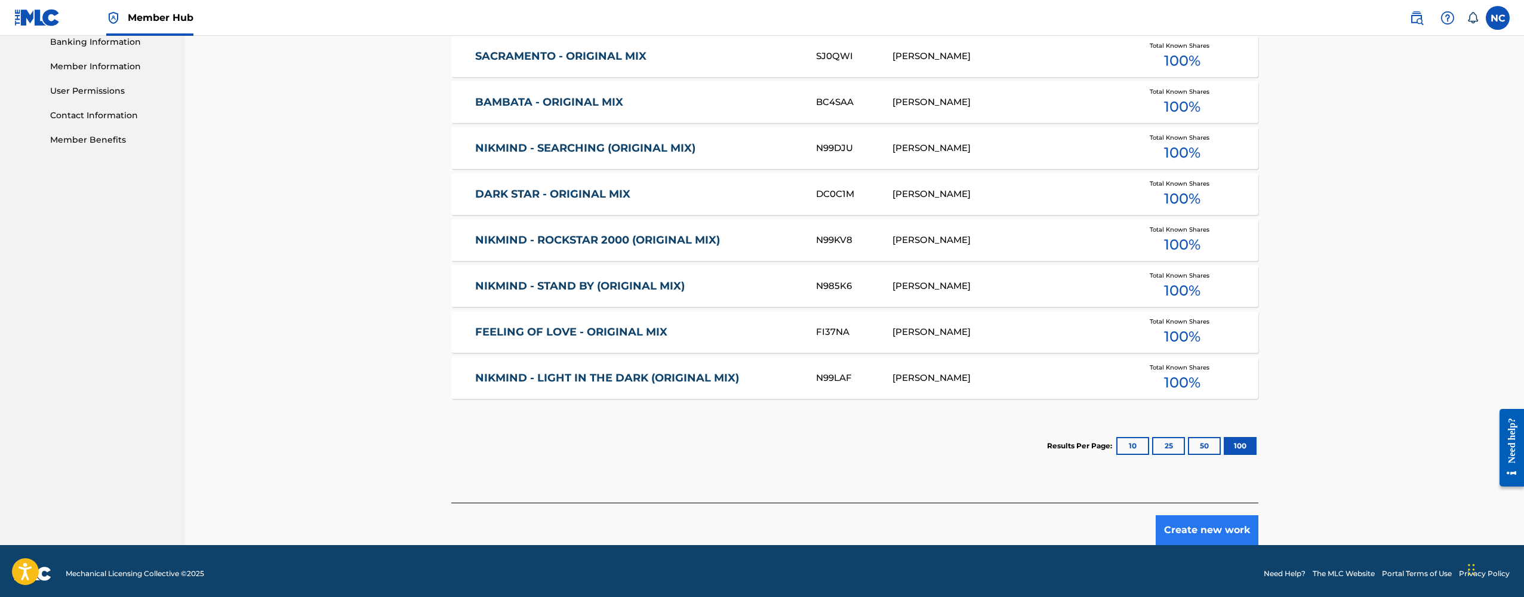
click at [1215, 521] on button "Create new work" at bounding box center [1207, 530] width 103 height 30
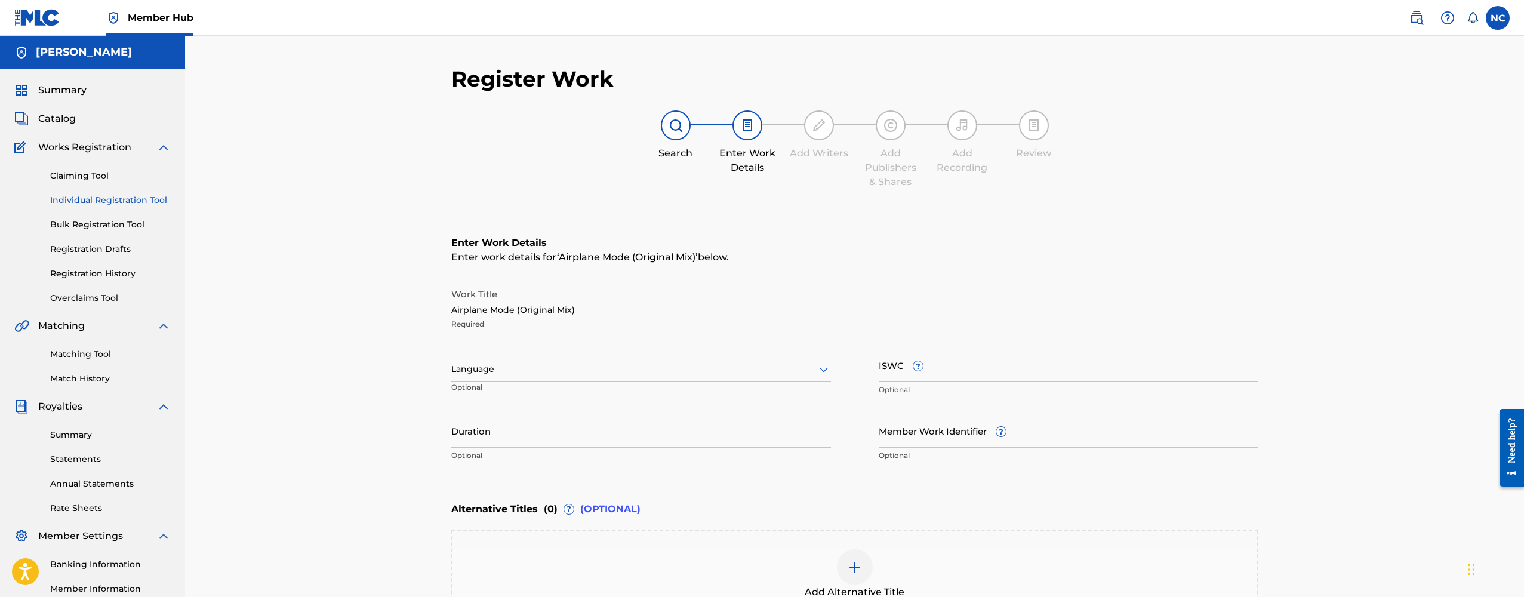
scroll to position [0, 0]
click at [113, 259] on div "Claiming Tool Individual Registration Tool Bulk Registration Tool Registration …" at bounding box center [92, 230] width 156 height 150
click at [113, 272] on link "Registration History" at bounding box center [110, 273] width 121 height 13
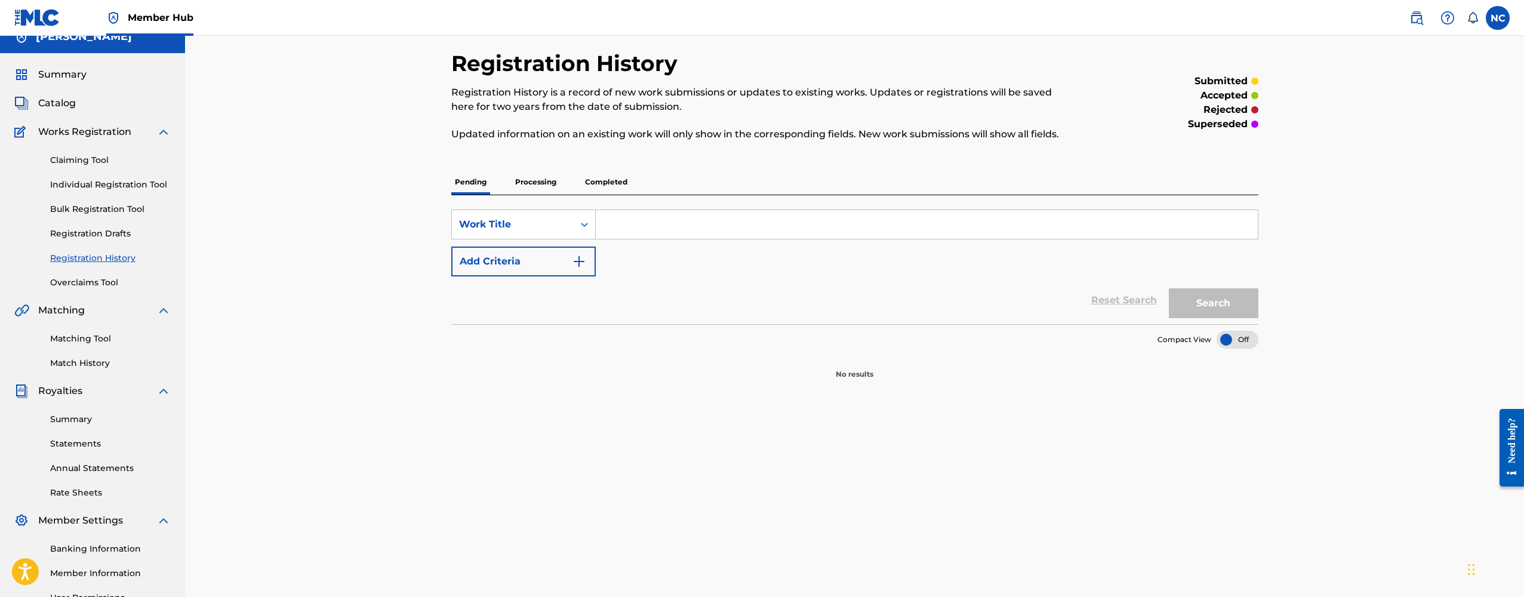
scroll to position [24, 0]
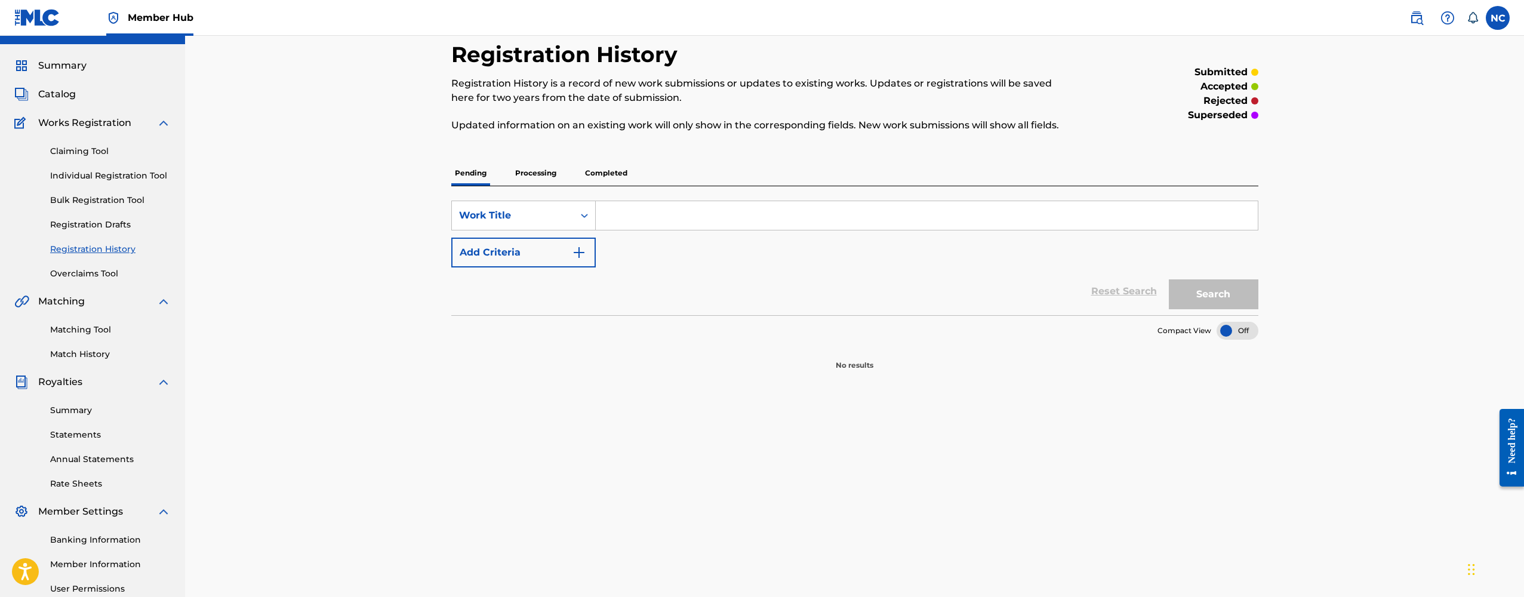
click at [591, 177] on p "Completed" at bounding box center [606, 173] width 50 height 25
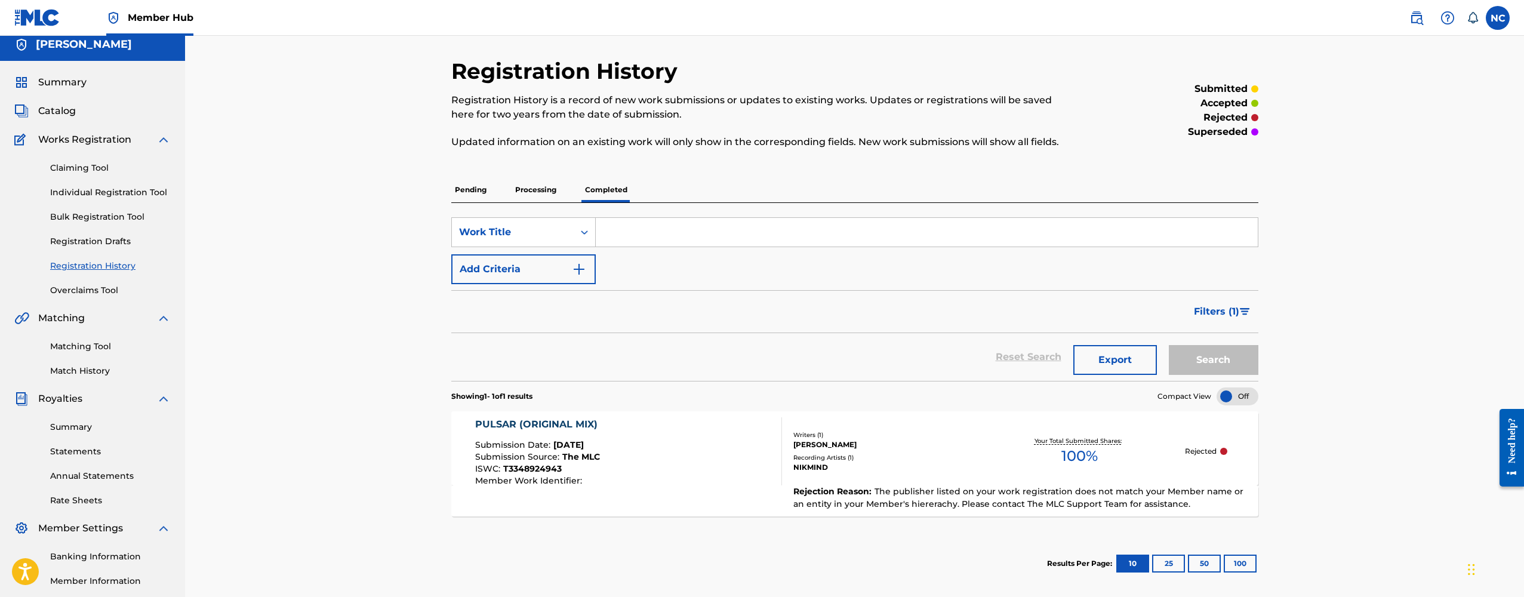
scroll to position [13, 0]
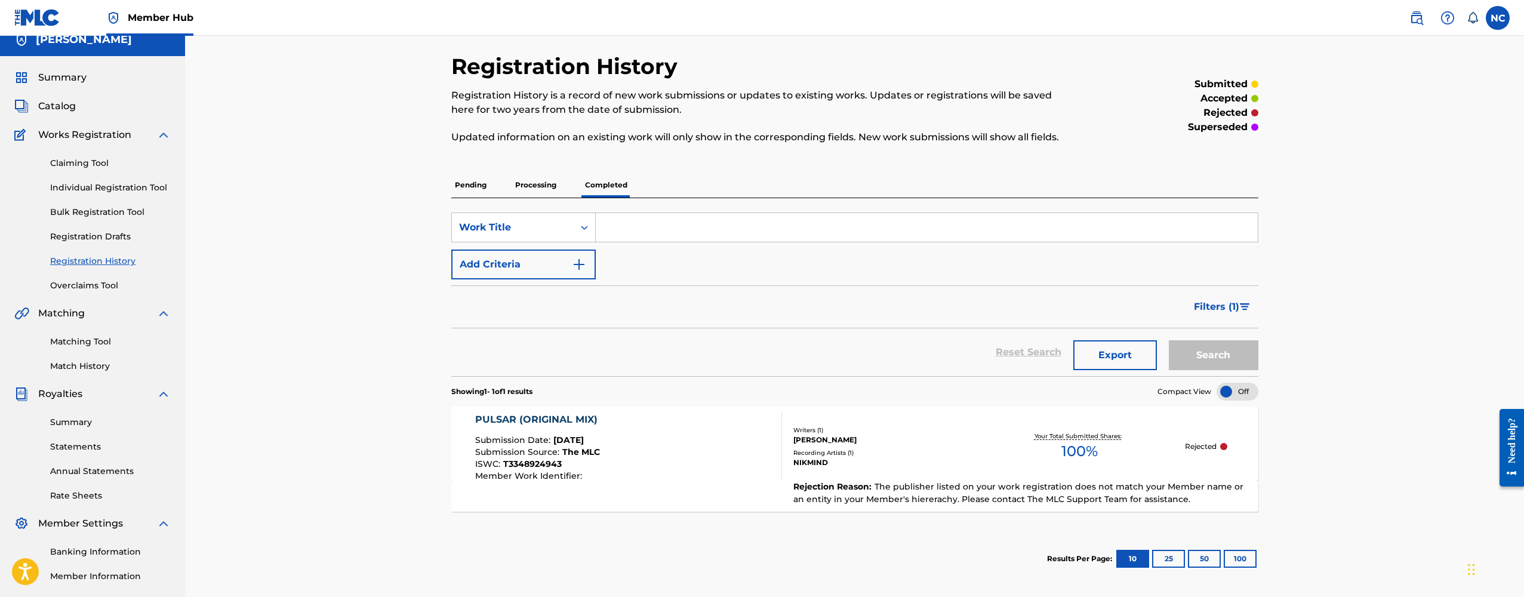
click at [1513, 463] on div "Need help?" at bounding box center [1512, 439] width 16 height 45
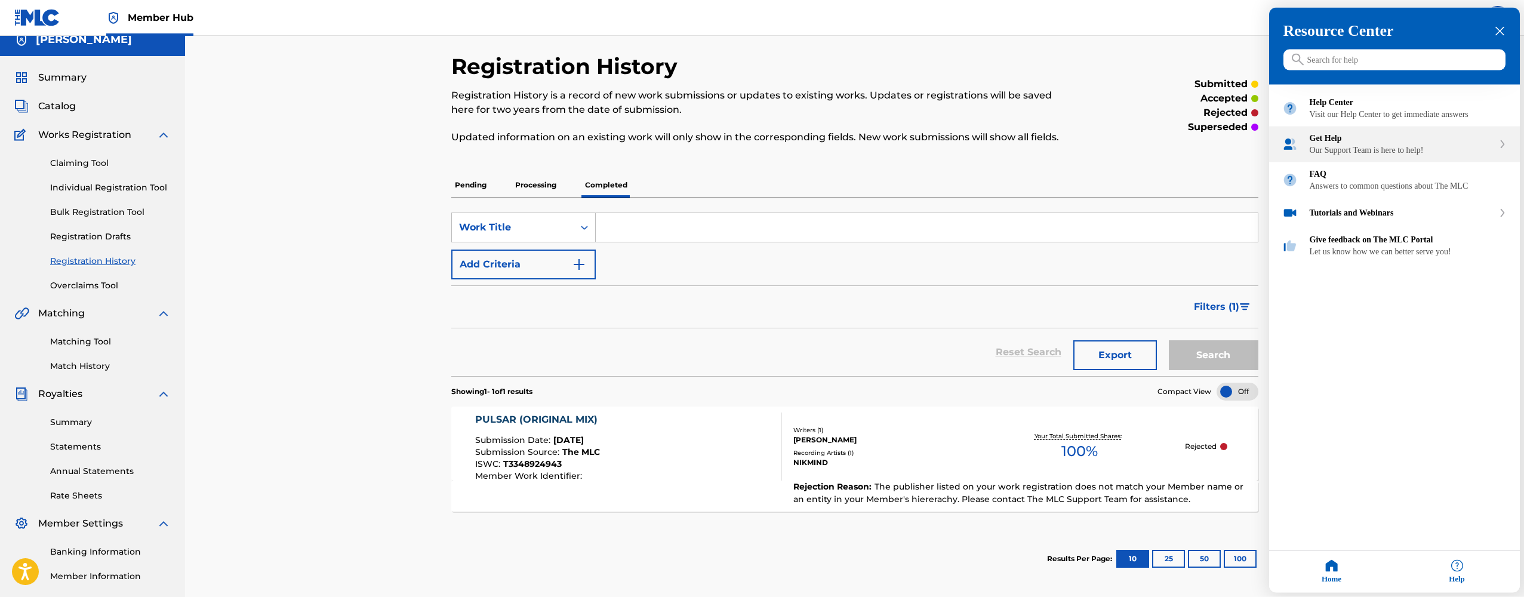
click at [1355, 143] on div "Get Help" at bounding box center [1402, 139] width 184 height 10
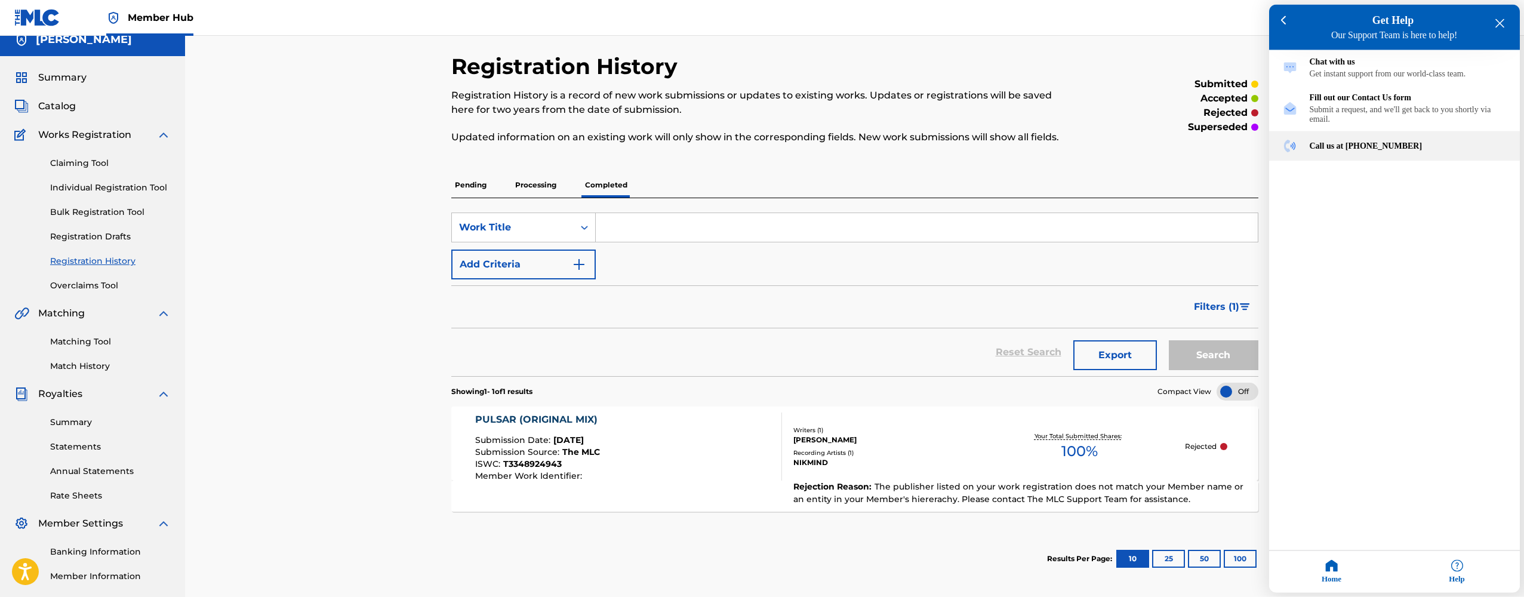
click at [1354, 146] on div "Call us at [PHONE_NUMBER]" at bounding box center [1394, 146] width 251 height 30
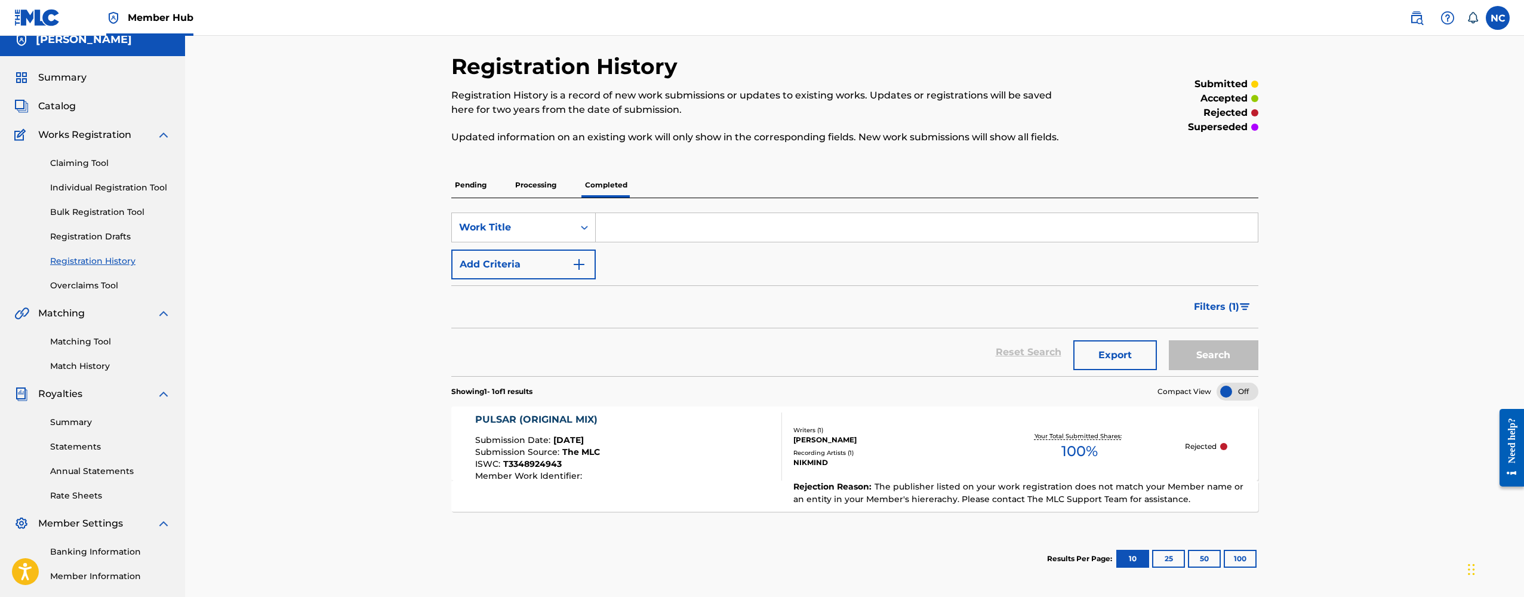
click at [1508, 418] on div "Need help?" at bounding box center [1512, 439] width 16 height 45
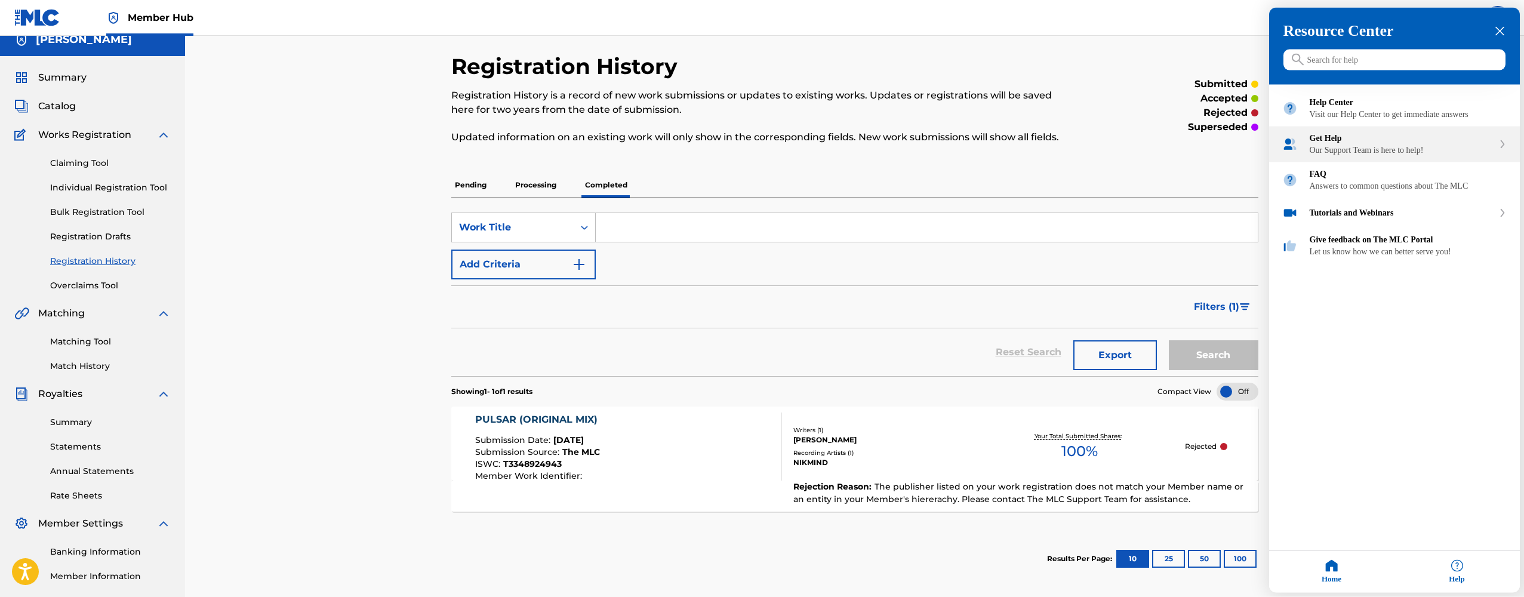
click at [1363, 162] on div "Get Help Our Support Team is here to help!" at bounding box center [1394, 145] width 251 height 36
